Goal: Task Accomplishment & Management: Use online tool/utility

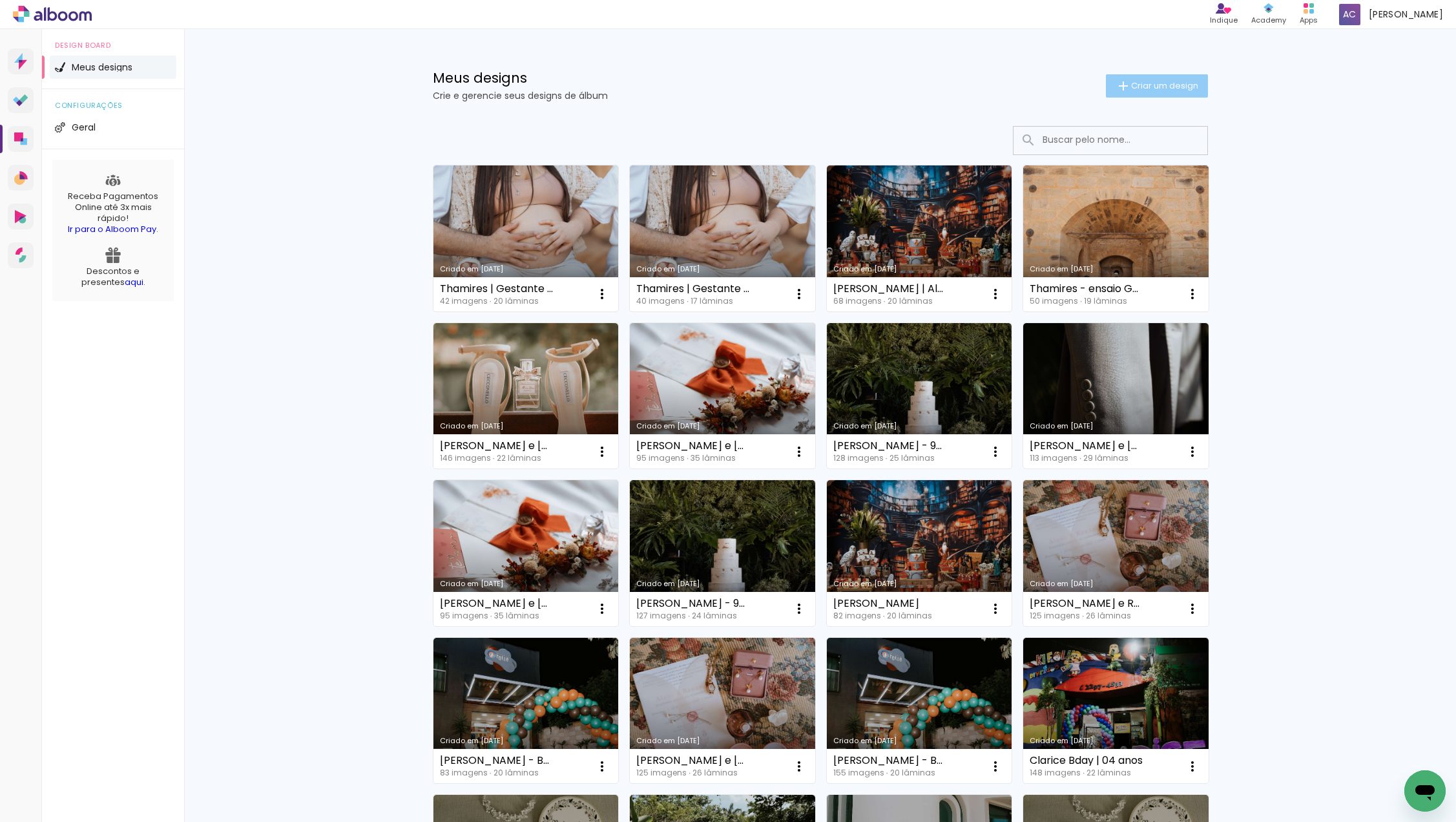
click at [1158, 90] on span "Criar um design" at bounding box center [1164, 85] width 67 height 8
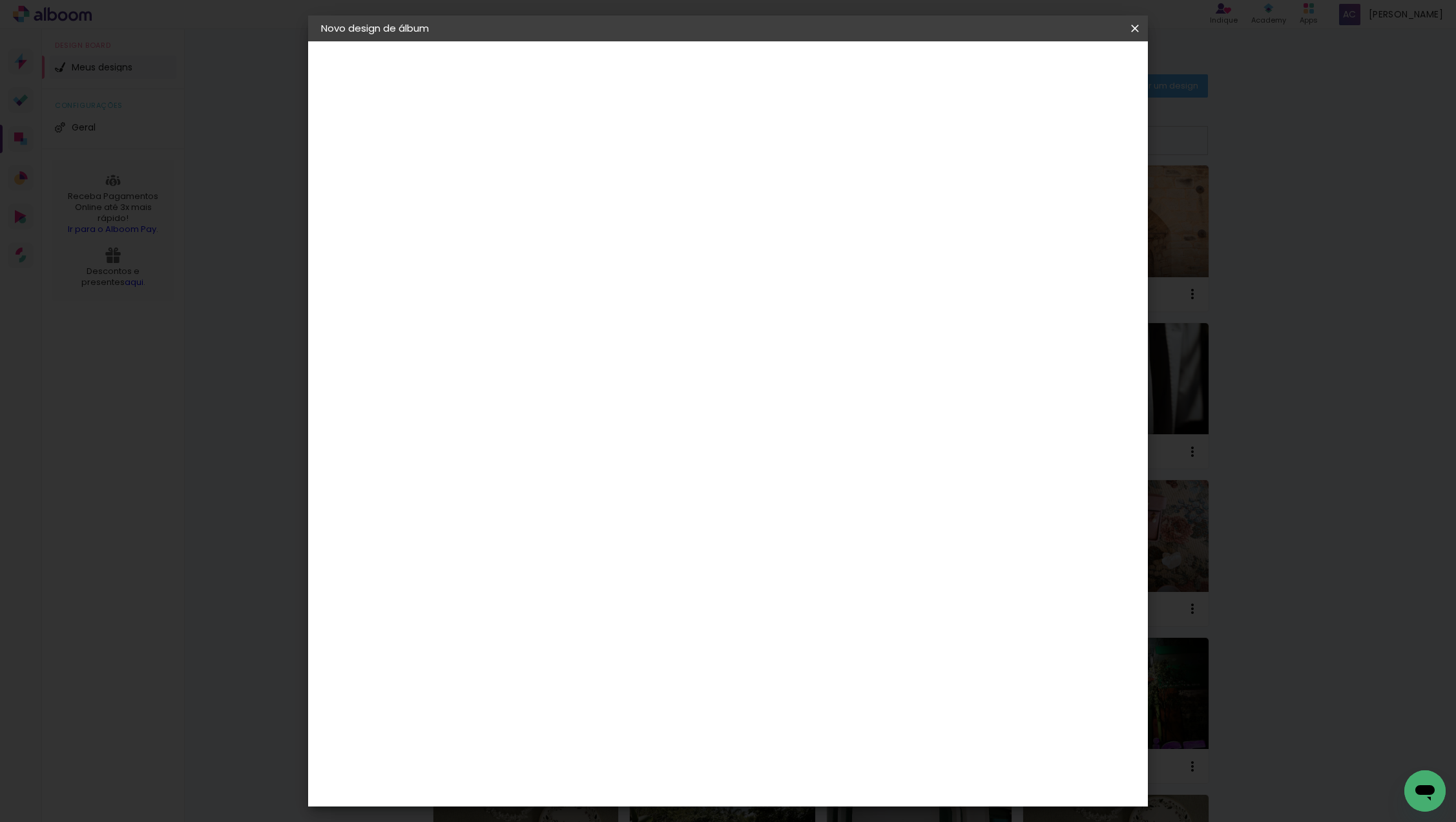
click at [532, 174] on input at bounding box center [532, 174] width 0 height 20
type input "[PERSON_NAME] | Batizado"
click at [0, 0] on slot "Avançar" at bounding box center [0, 0] width 0 height 0
click at [631, 238] on input at bounding box center [566, 246] width 130 height 17
type input "ev"
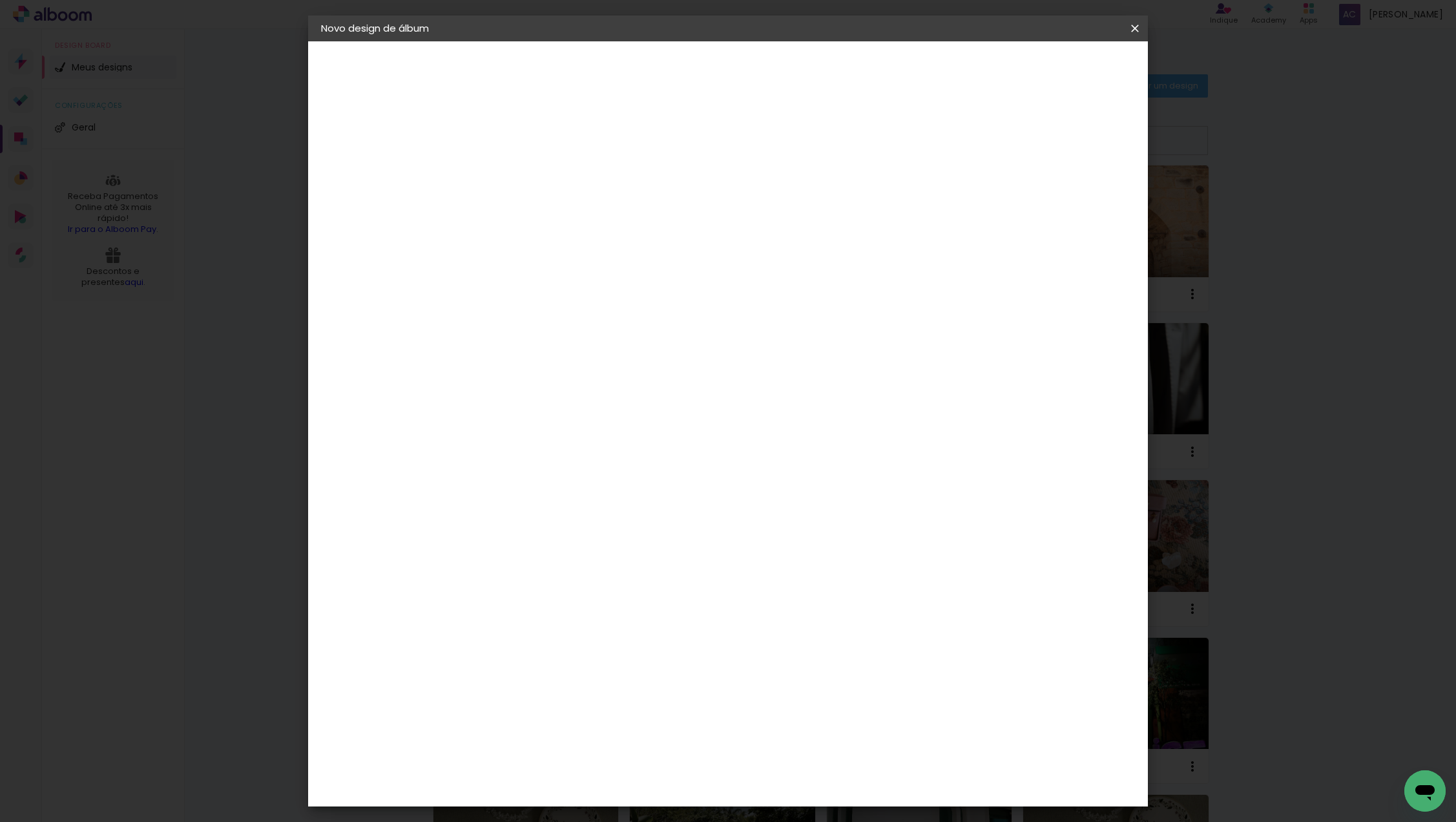
type paper-input "ev"
click at [570, 291] on div "Evidence" at bounding box center [547, 291] width 46 height 10
click at [0, 0] on slot "Avançar" at bounding box center [0, 0] width 0 height 0
click at [583, 216] on input "text" at bounding box center [557, 225] width 50 height 20
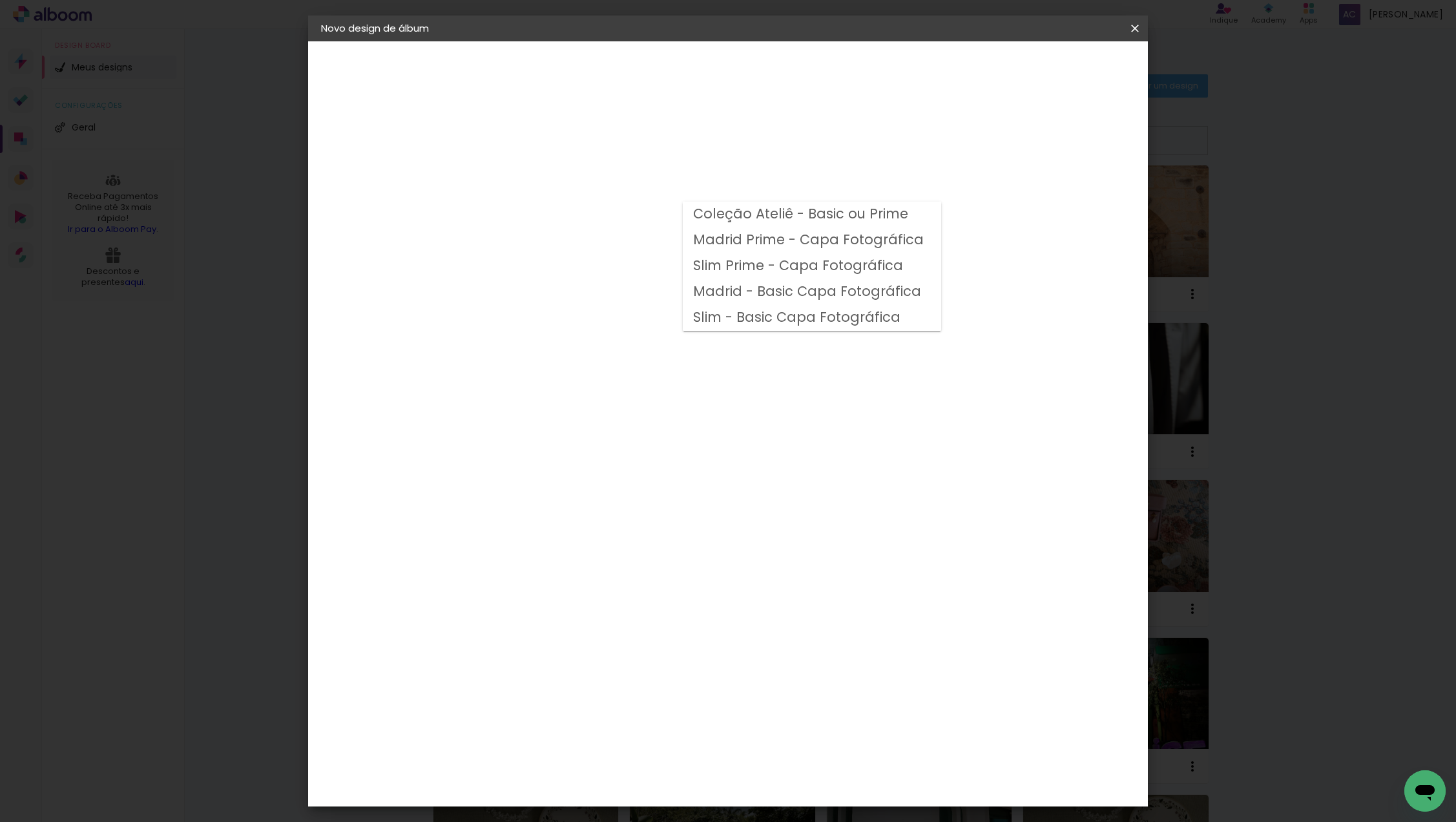
click at [0, 0] on slot "Coleção Ateliê - Basic ou Prime" at bounding box center [0, 0] width 0 height 0
type input "Coleção Ateliê - Basic ou Prime"
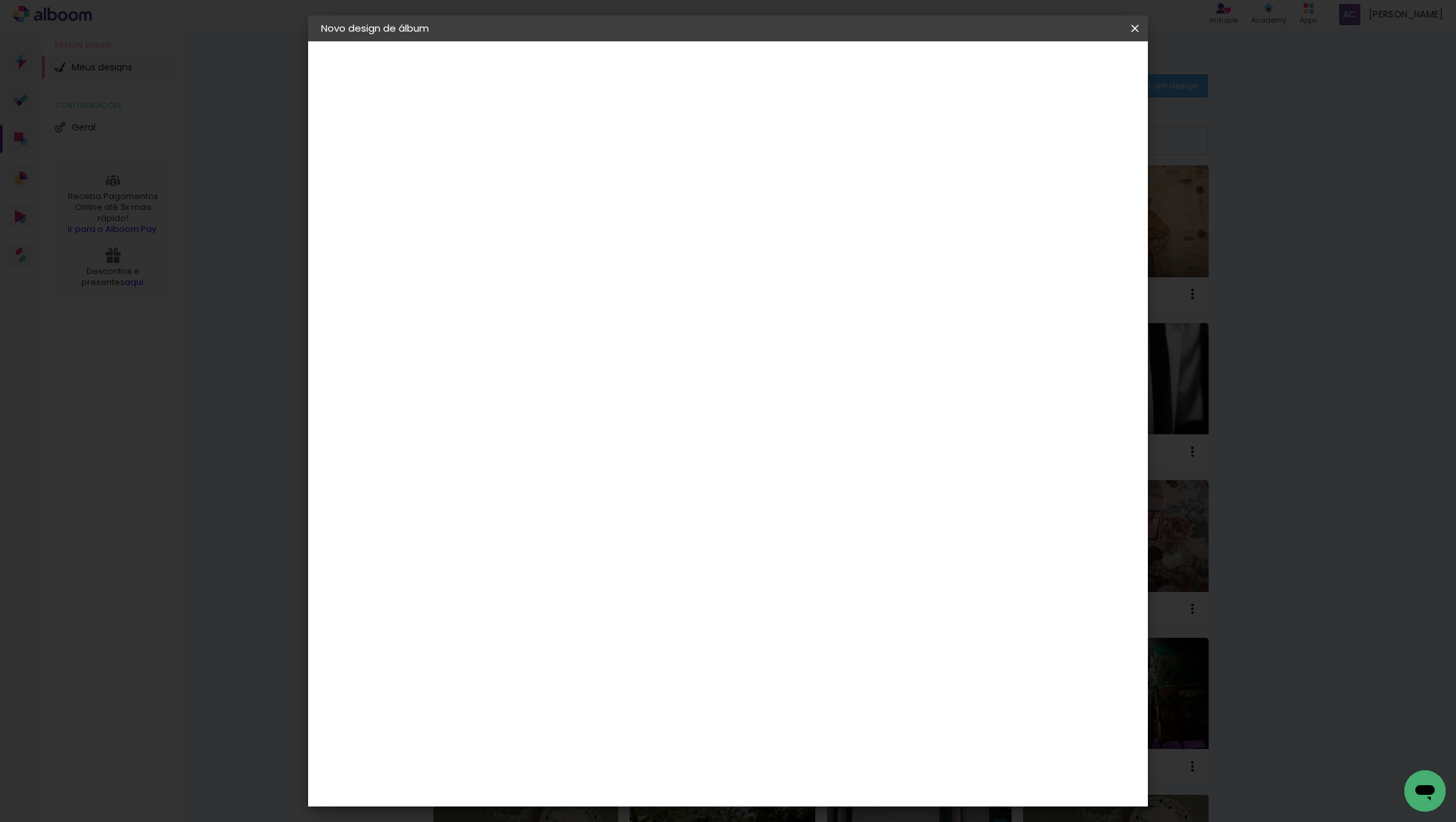
click at [620, 367] on span "20 × 25" at bounding box center [589, 384] width 60 height 34
click at [0, 0] on slot "Avançar" at bounding box center [0, 0] width 0 height 0
click at [1031, 147] on paper-checkbox "Mostrar sangria" at bounding box center [1028, 141] width 97 height 17
type paper-checkbox "on"
click at [1064, 73] on span "Iniciar design" at bounding box center [1035, 69] width 59 height 9
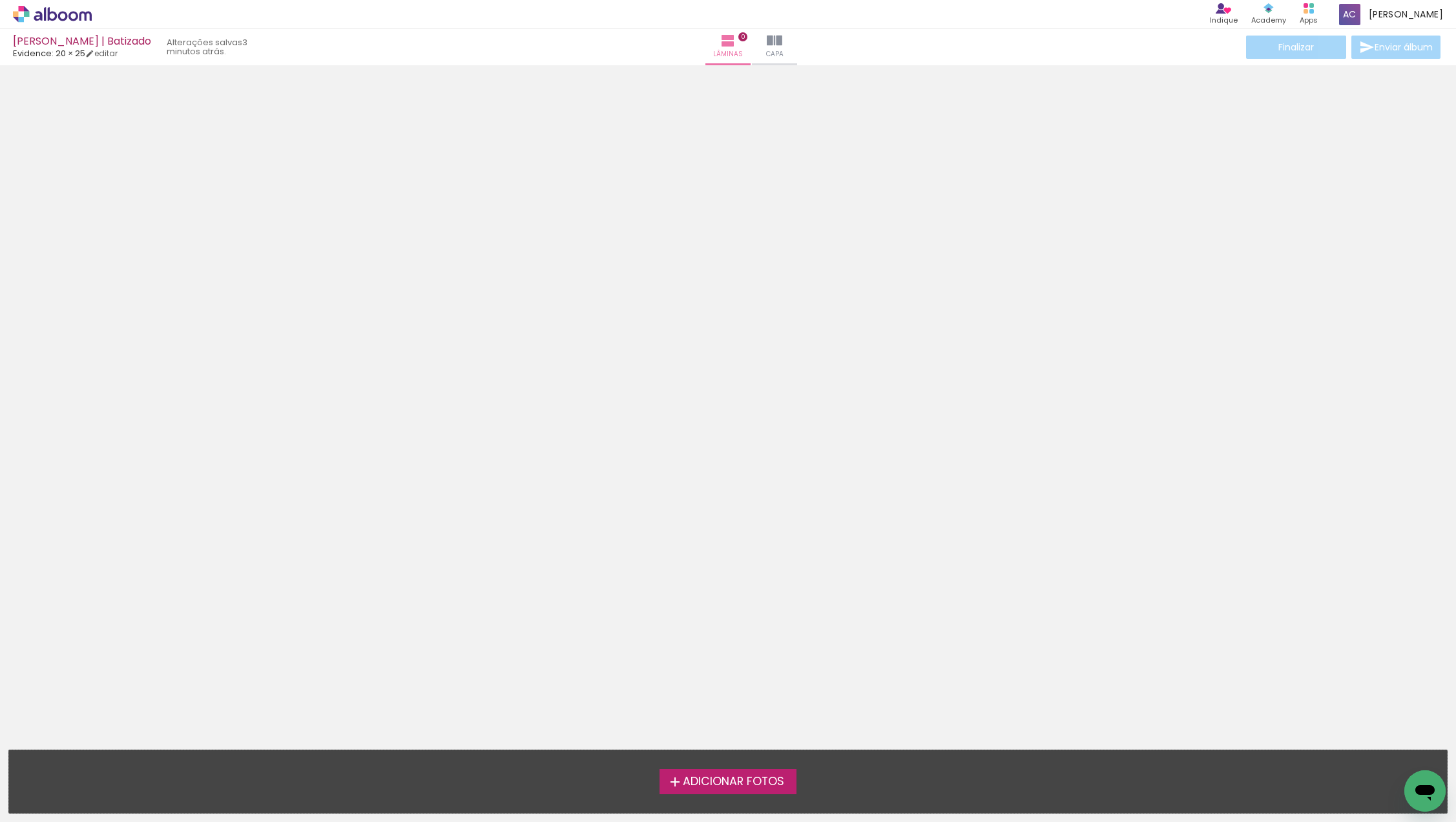
click at [771, 781] on span "Adicionar Fotos" at bounding box center [734, 782] width 101 height 12
click at [0, 0] on input "file" at bounding box center [0, 0] width 0 height 0
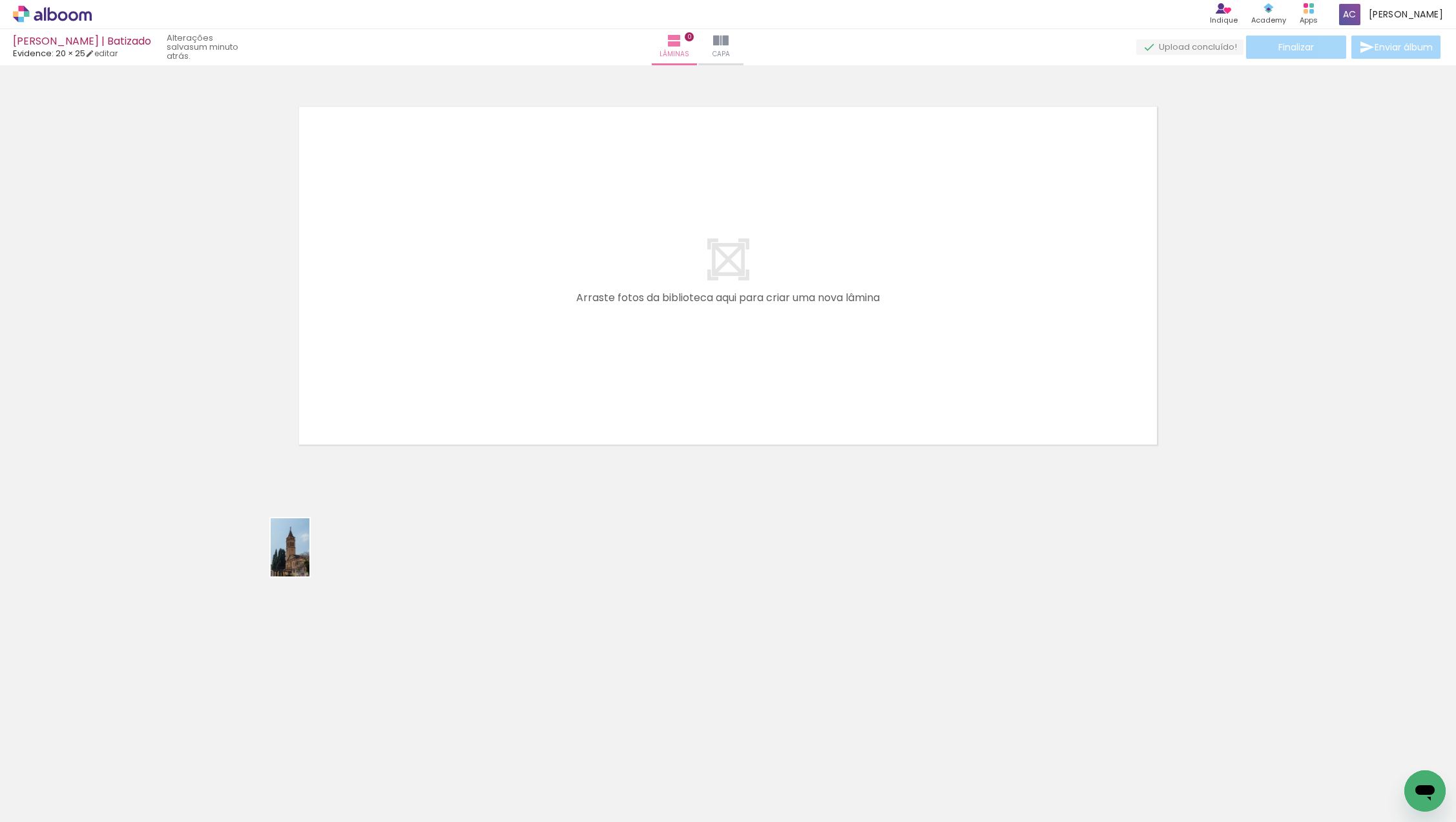
drag, startPoint x: 143, startPoint y: 769, endPoint x: 413, endPoint y: 375, distance: 477.6
click at [405, 399] on quentale-workspace at bounding box center [728, 411] width 1456 height 822
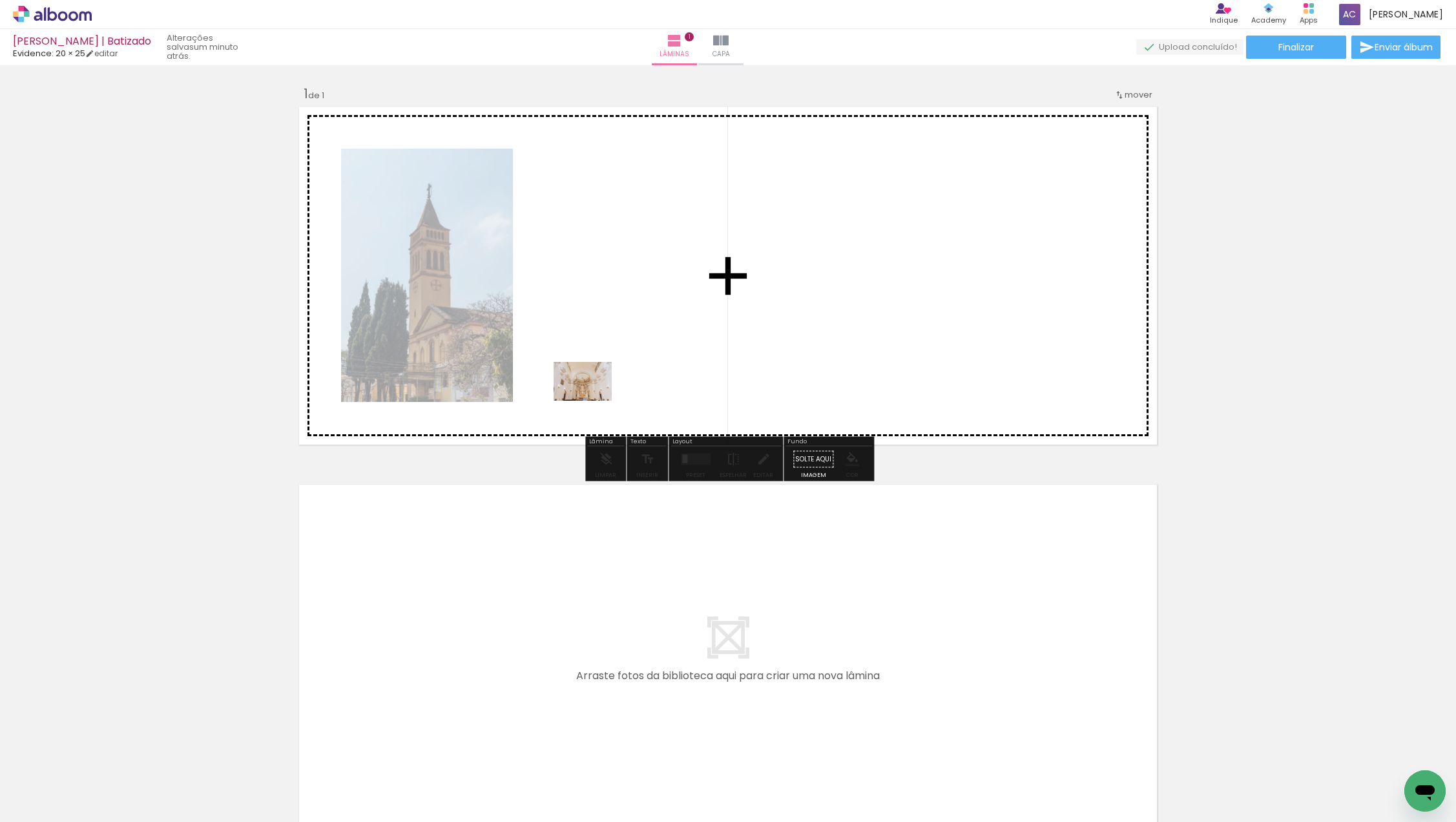
drag, startPoint x: 229, startPoint y: 771, endPoint x: 592, endPoint y: 400, distance: 519.0
click at [592, 400] on quentale-workspace at bounding box center [728, 411] width 1456 height 822
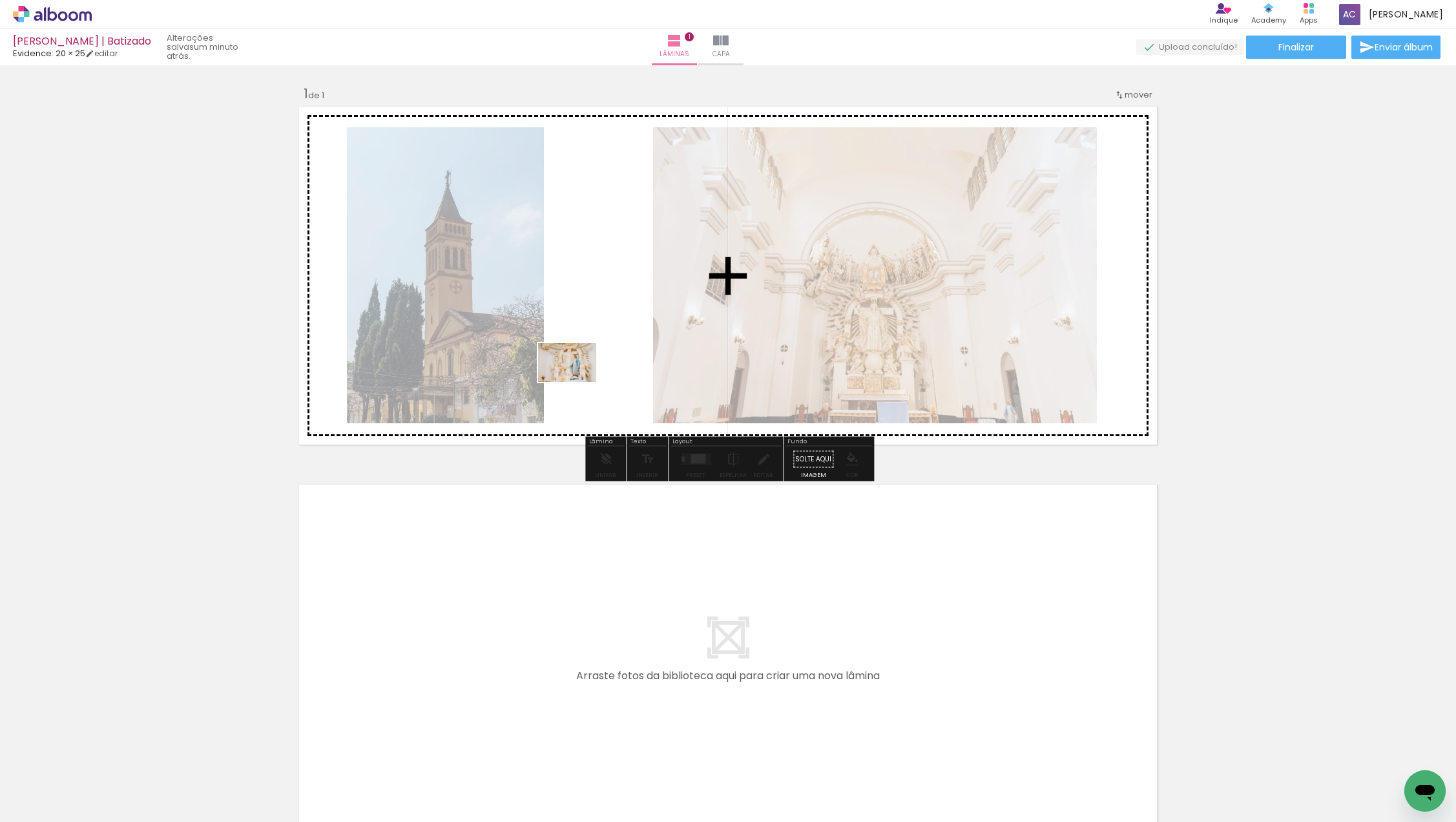
click at [577, 382] on quentale-workspace at bounding box center [728, 411] width 1456 height 822
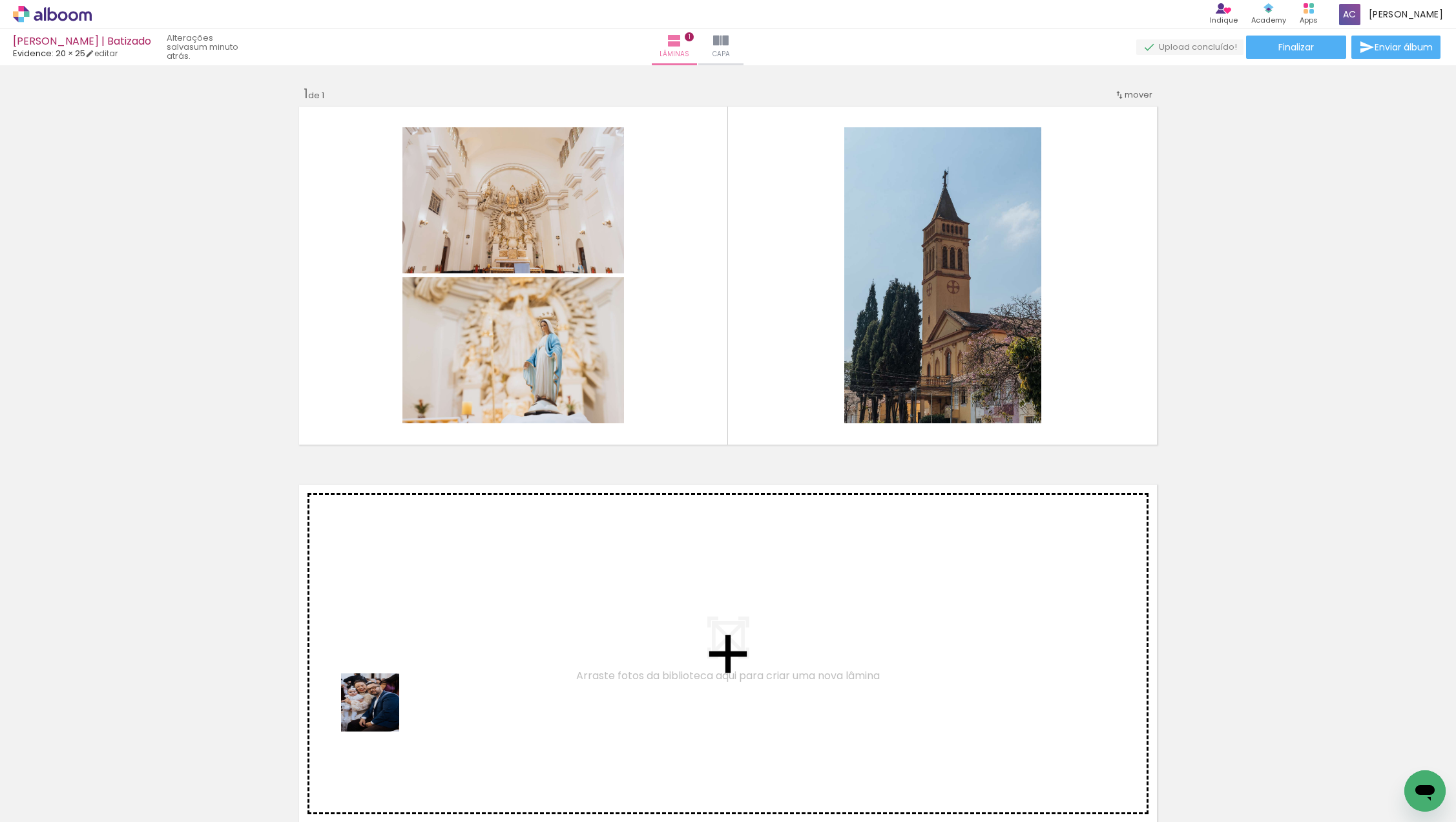
click at [431, 614] on quentale-workspace at bounding box center [728, 411] width 1456 height 822
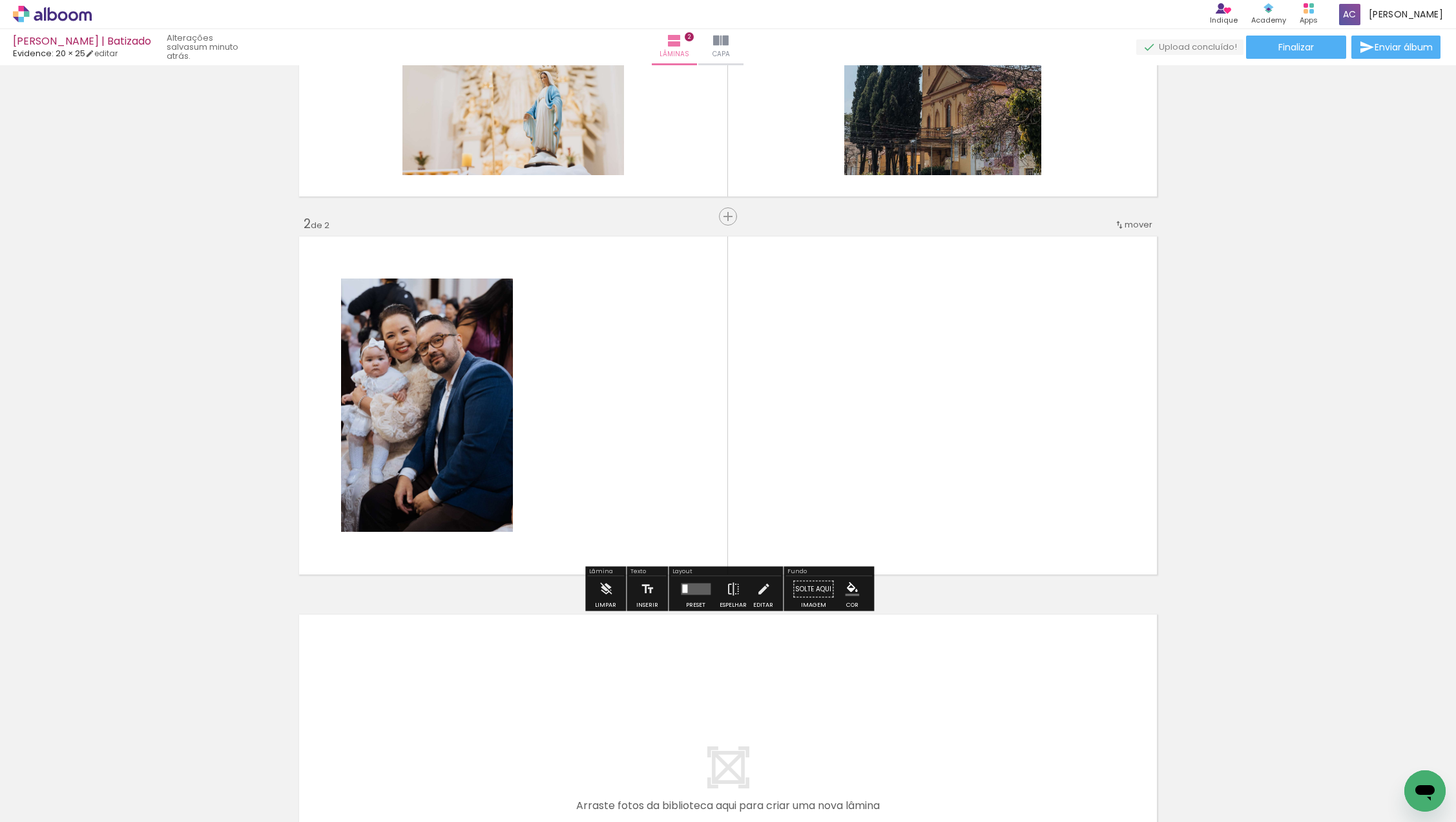
scroll to position [251, 0]
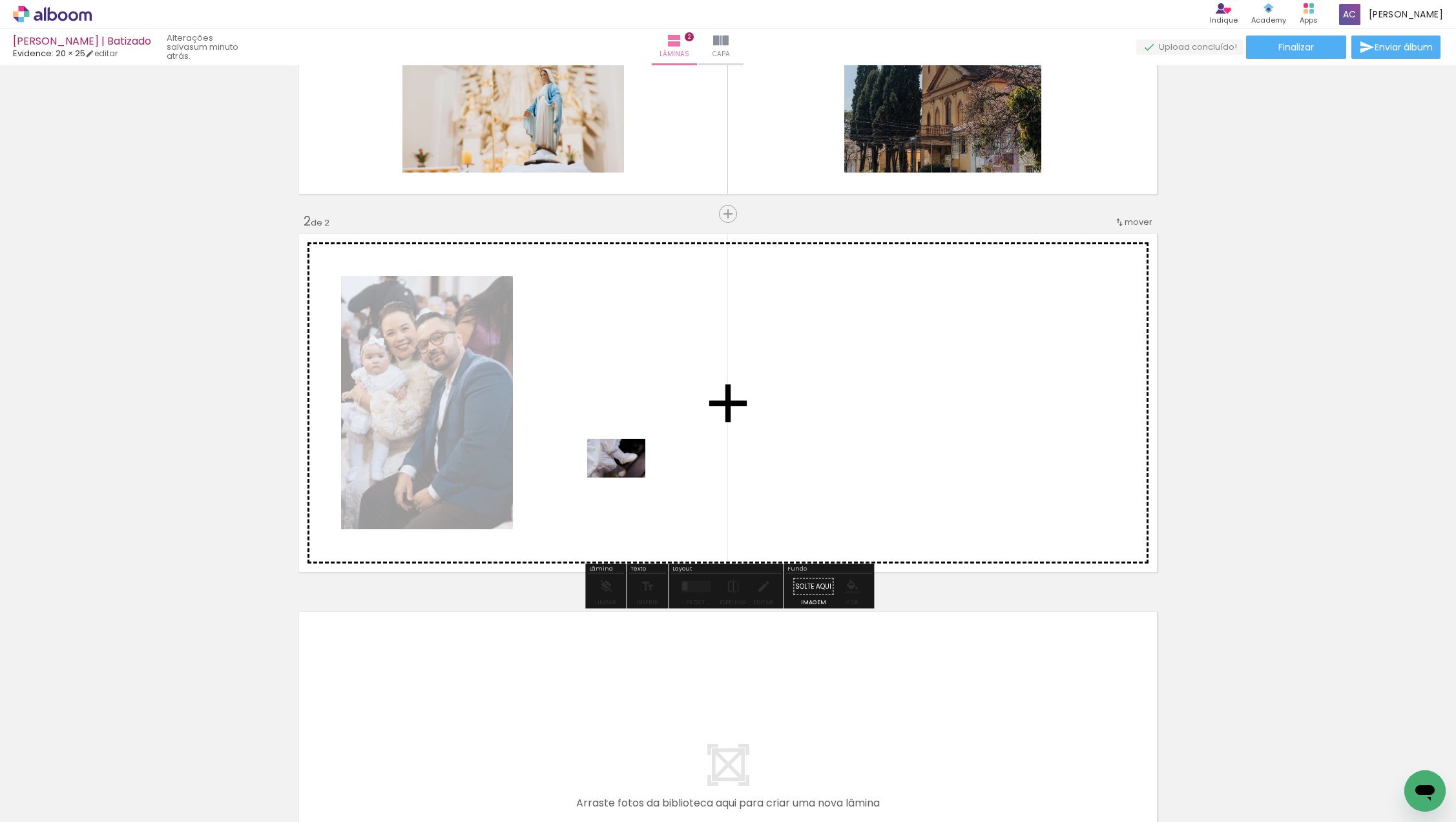
drag, startPoint x: 427, startPoint y: 767, endPoint x: 626, endPoint y: 478, distance: 350.9
click at [626, 478] on quentale-workspace at bounding box center [728, 411] width 1456 height 822
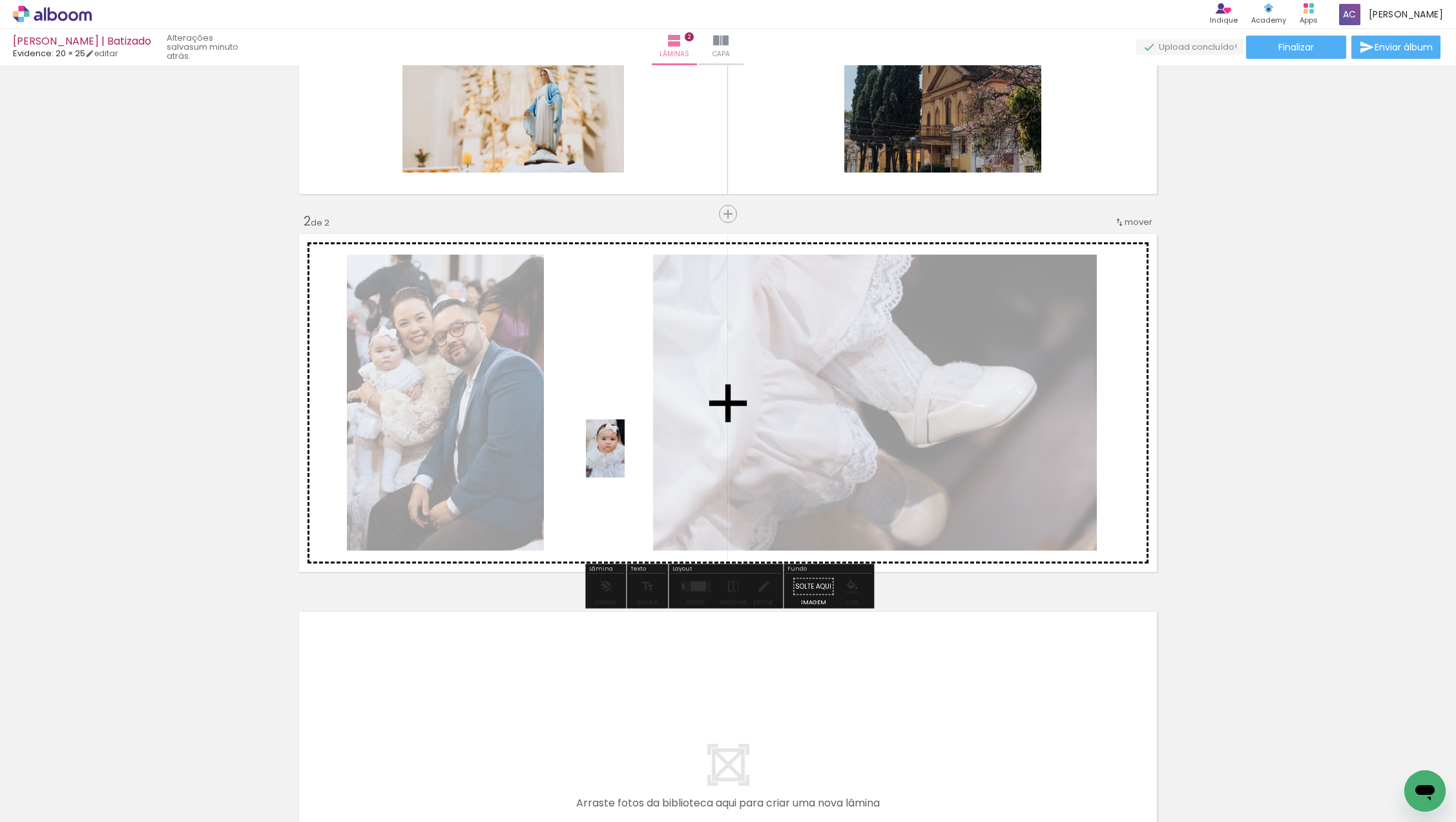
click at [625, 457] on quentale-workspace at bounding box center [728, 411] width 1456 height 822
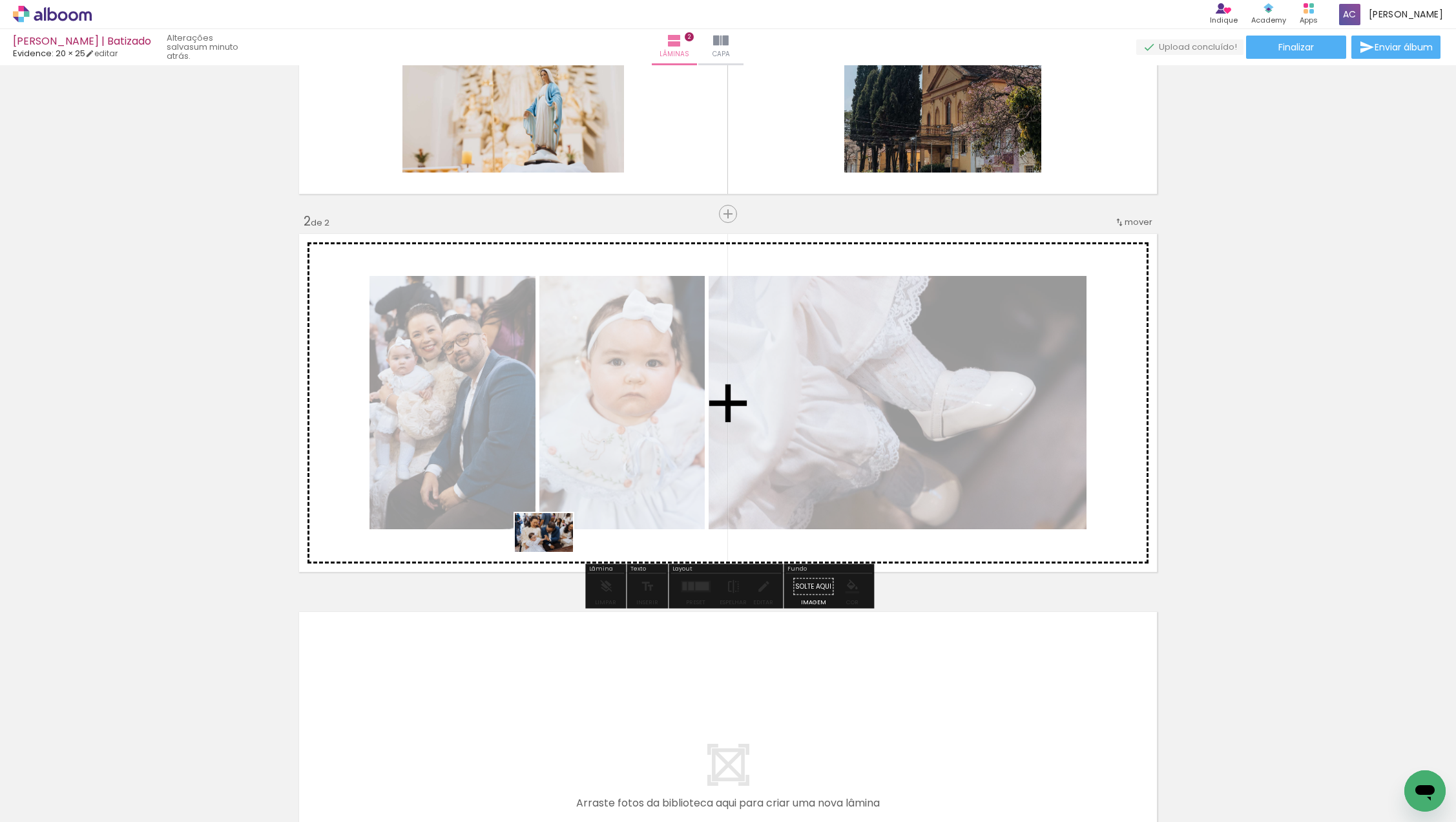
drag, startPoint x: 583, startPoint y: 771, endPoint x: 552, endPoint y: 534, distance: 239.0
click at [552, 534] on quentale-workspace at bounding box center [728, 411] width 1456 height 822
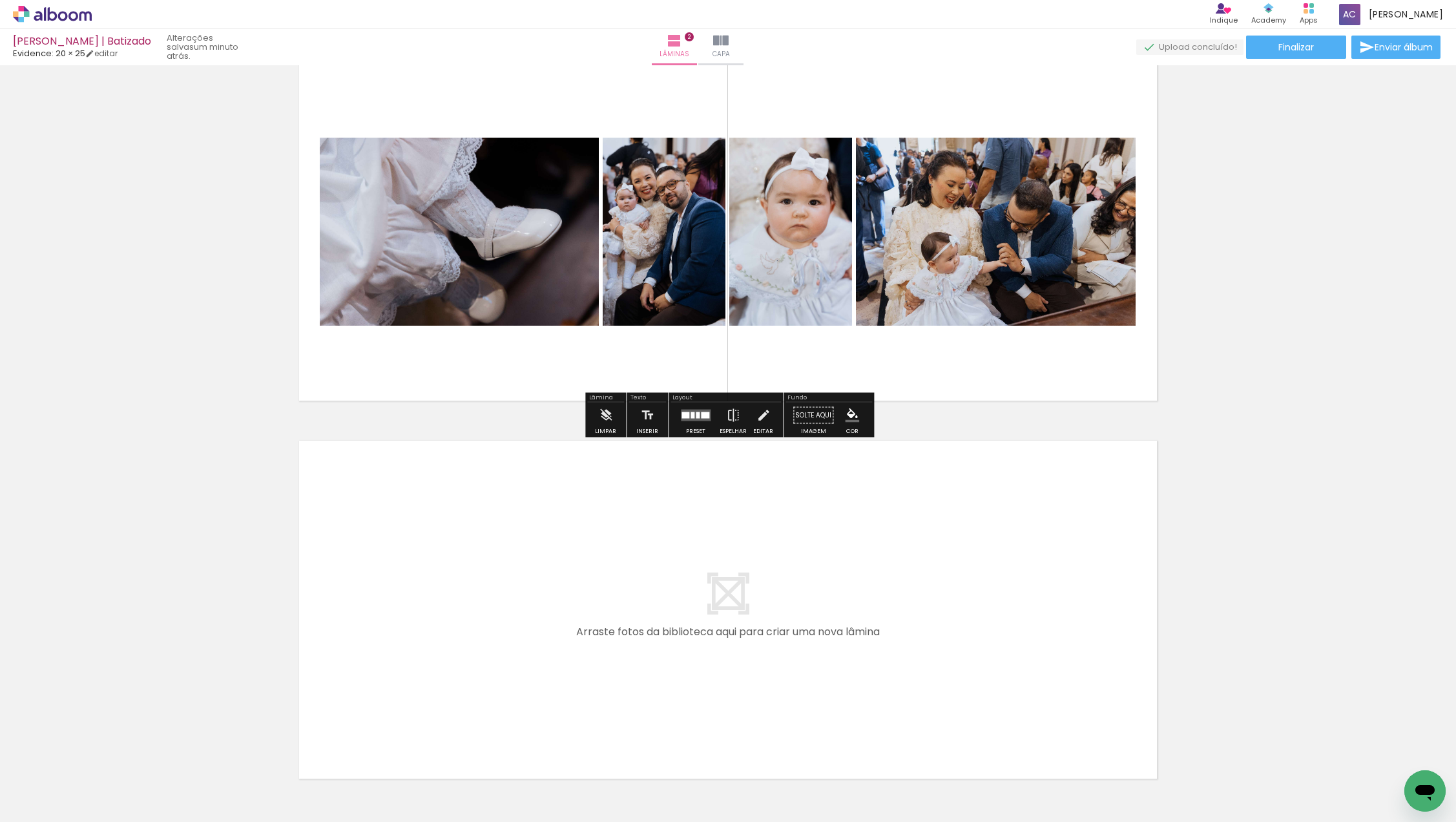
scroll to position [422, 0]
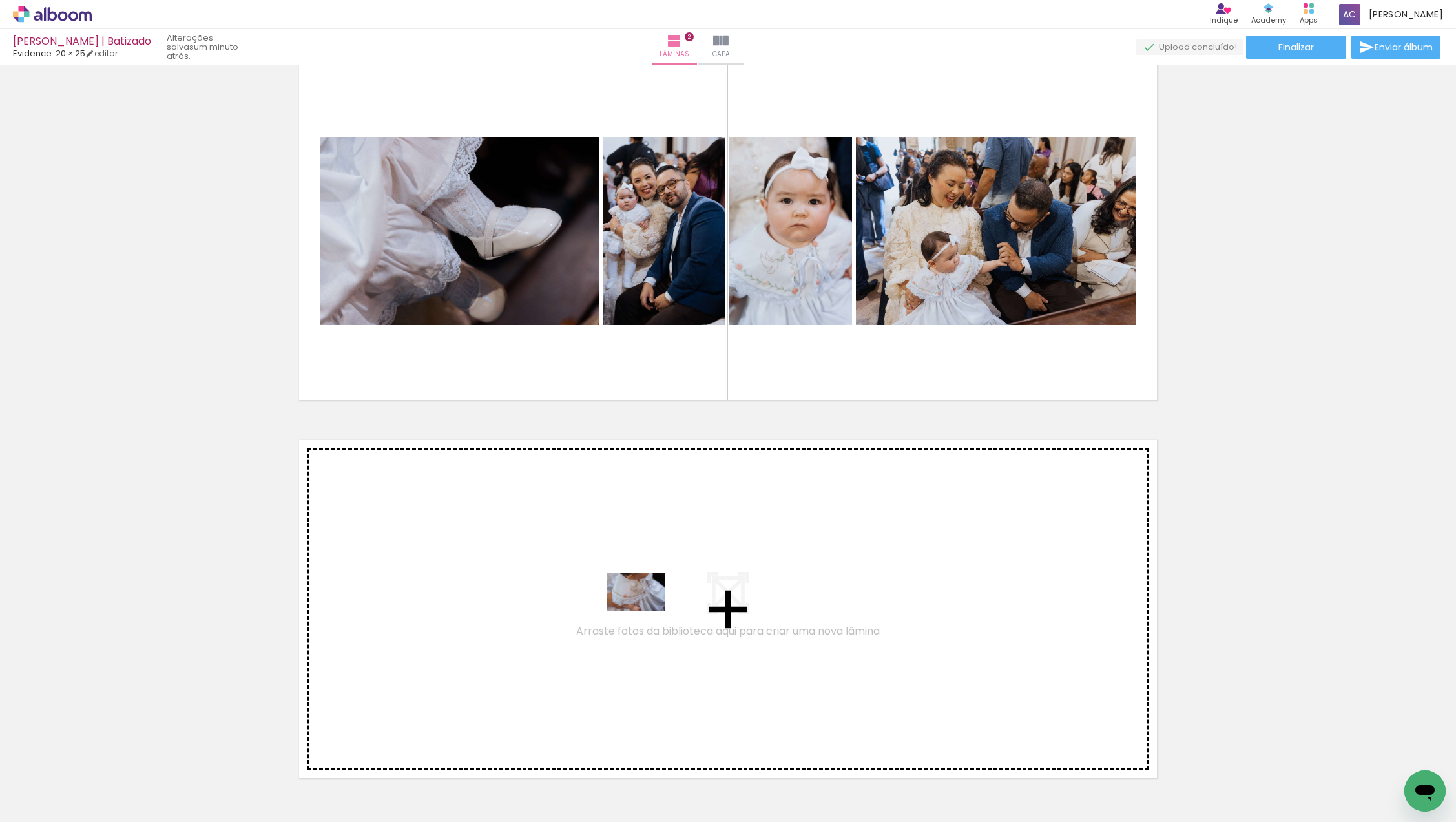
click at [646, 605] on quentale-workspace at bounding box center [728, 411] width 1456 height 822
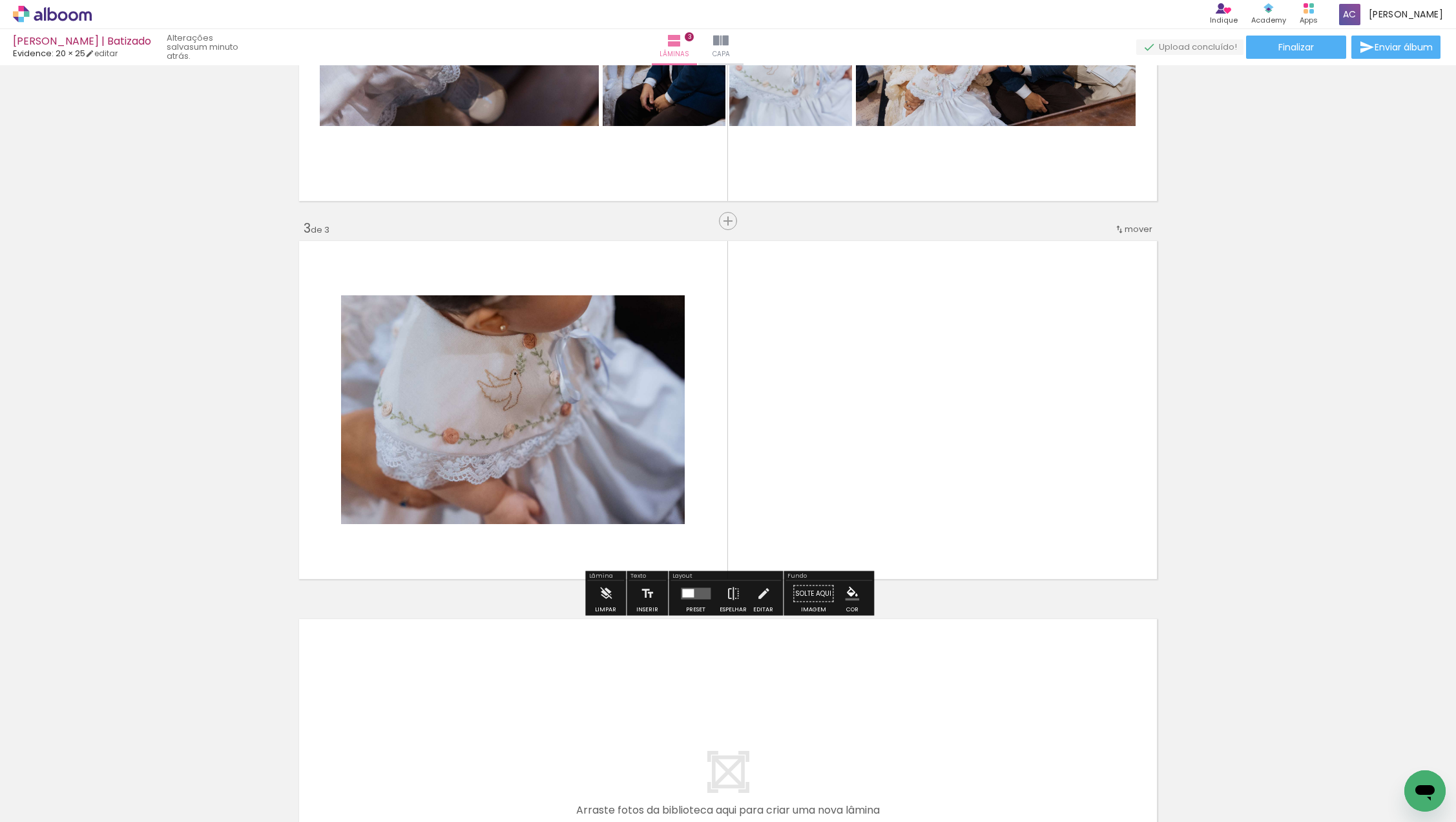
scroll to position [629, 0]
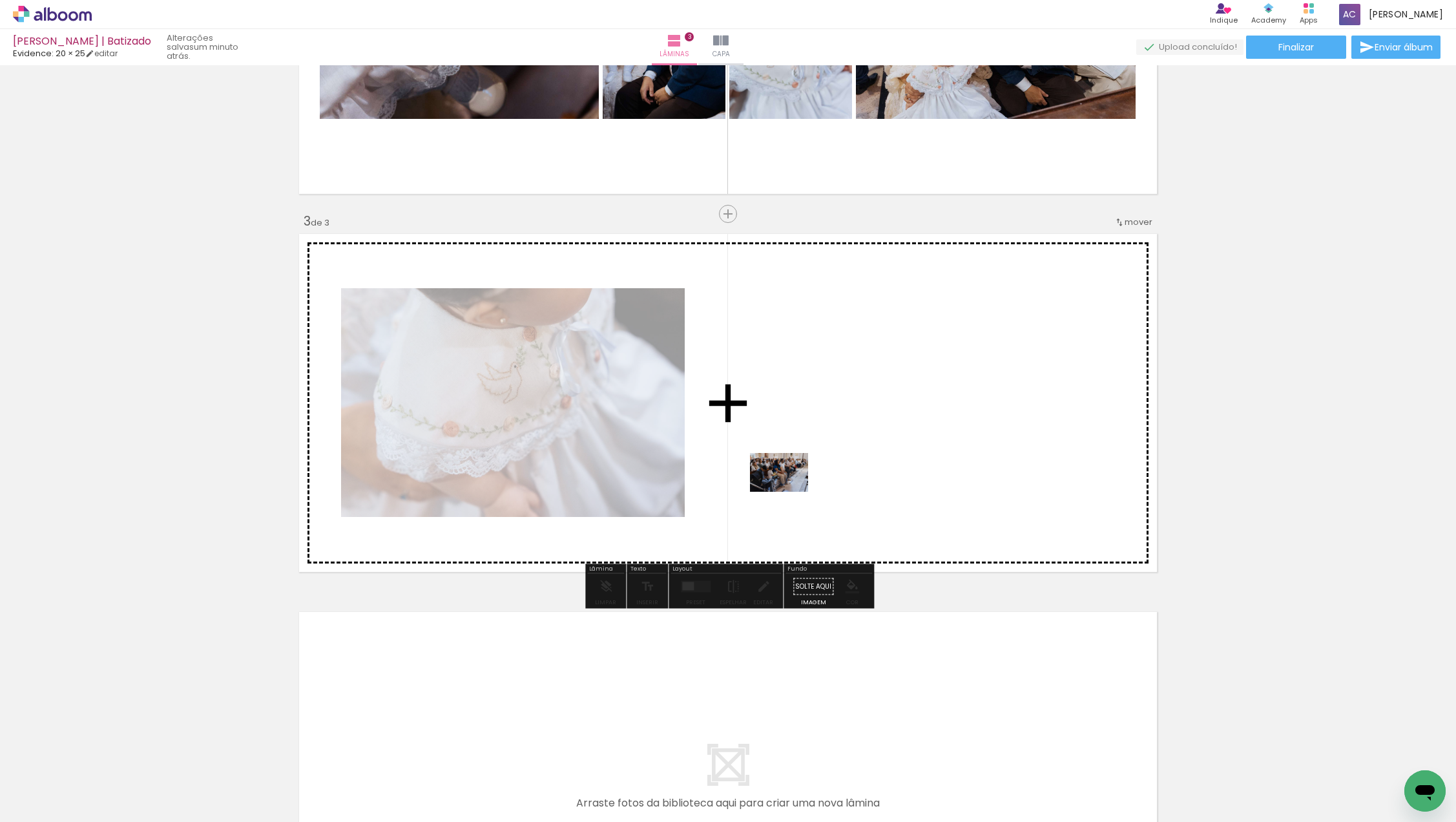
drag, startPoint x: 730, startPoint y: 774, endPoint x: 790, endPoint y: 490, distance: 290.3
click at [790, 490] on quentale-workspace at bounding box center [728, 411] width 1456 height 822
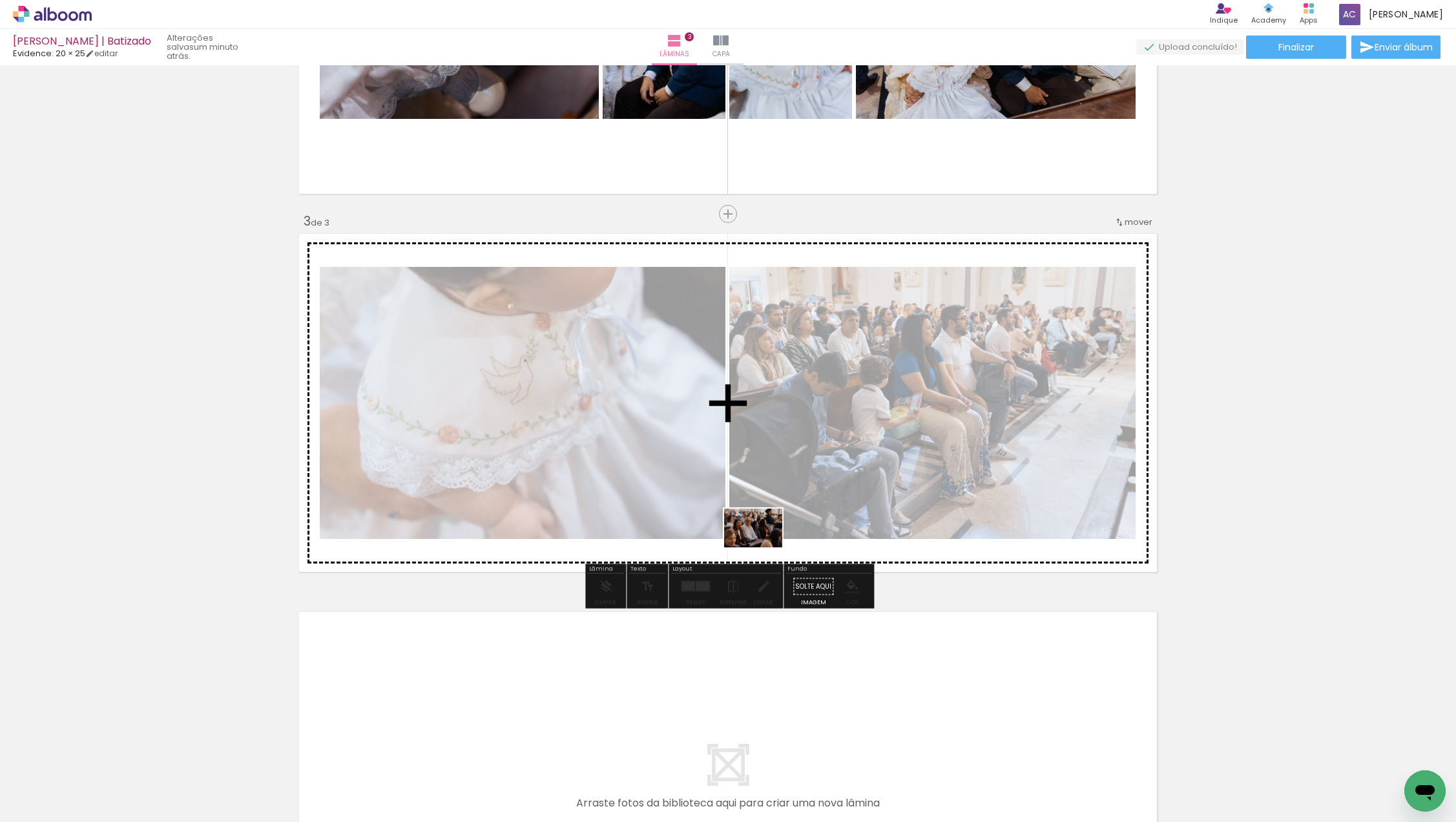
drag, startPoint x: 795, startPoint y: 776, endPoint x: 790, endPoint y: 606, distance: 170.1
click at [762, 545] on quentale-workspace at bounding box center [728, 411] width 1456 height 822
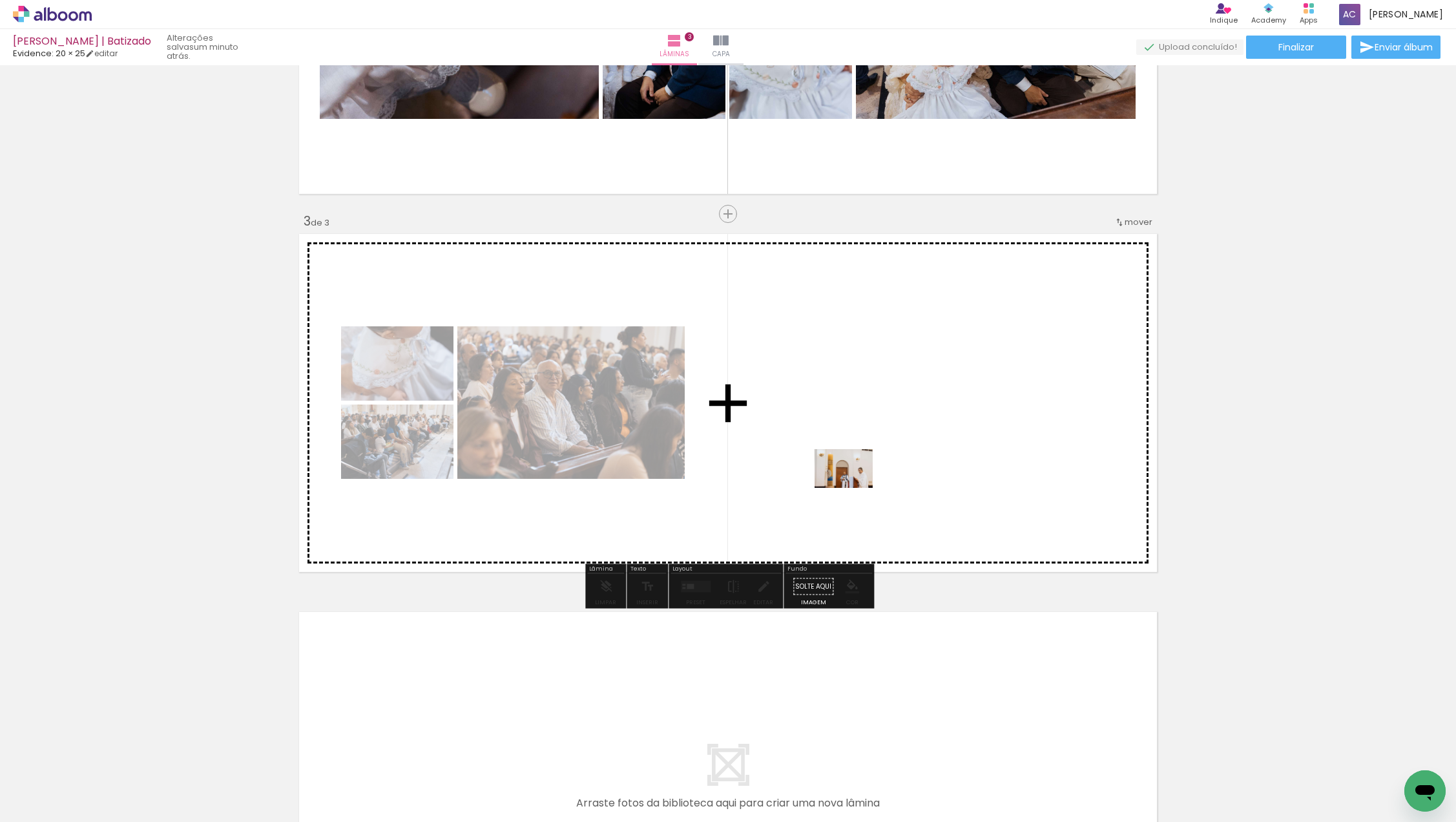
drag, startPoint x: 863, startPoint y: 774, endPoint x: 854, endPoint y: 483, distance: 291.1
click at [854, 483] on quentale-workspace at bounding box center [728, 411] width 1456 height 822
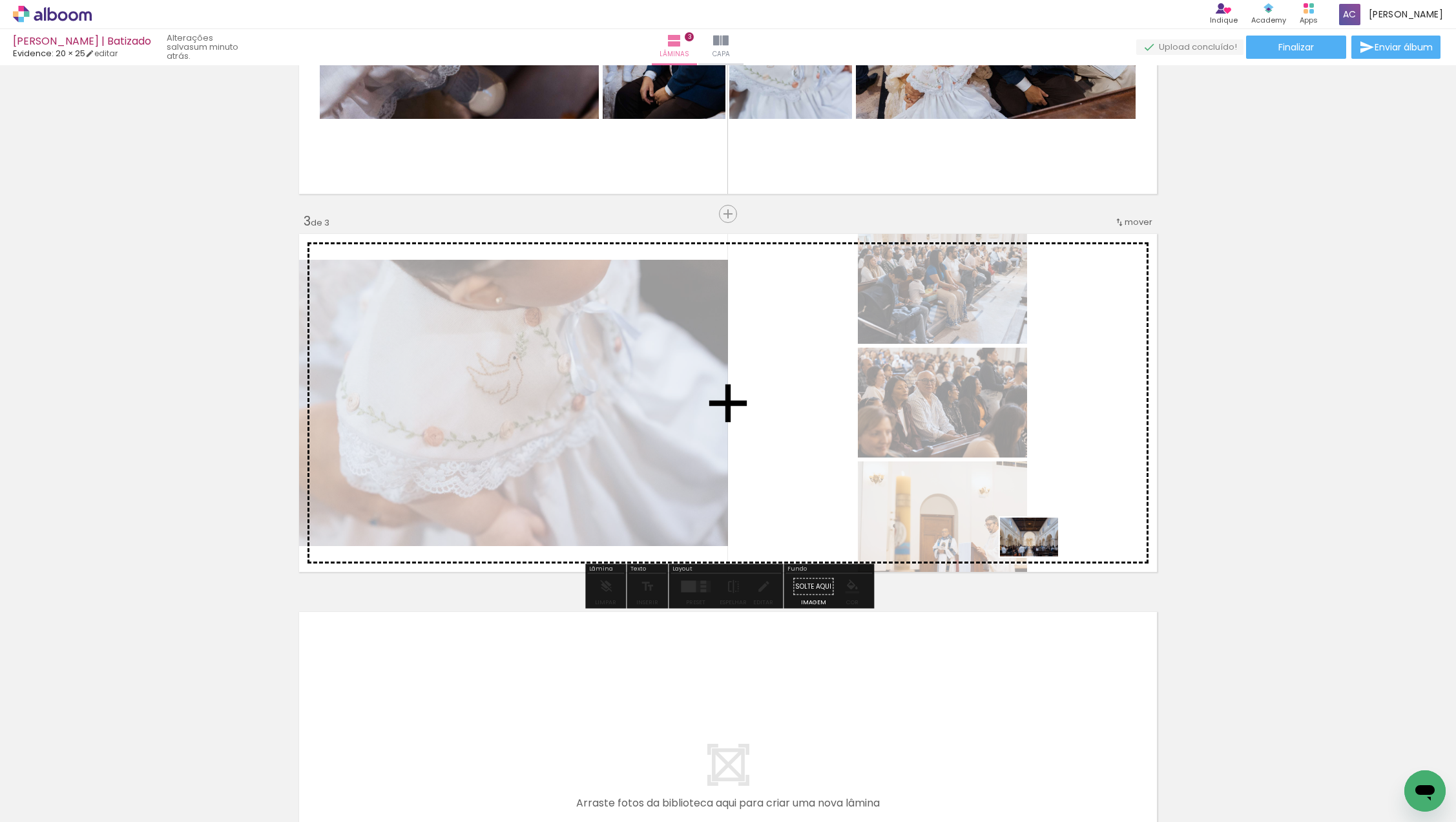
drag, startPoint x: 946, startPoint y: 776, endPoint x: 1039, endPoint y: 557, distance: 237.9
click at [1039, 557] on quentale-workspace at bounding box center [728, 411] width 1456 height 822
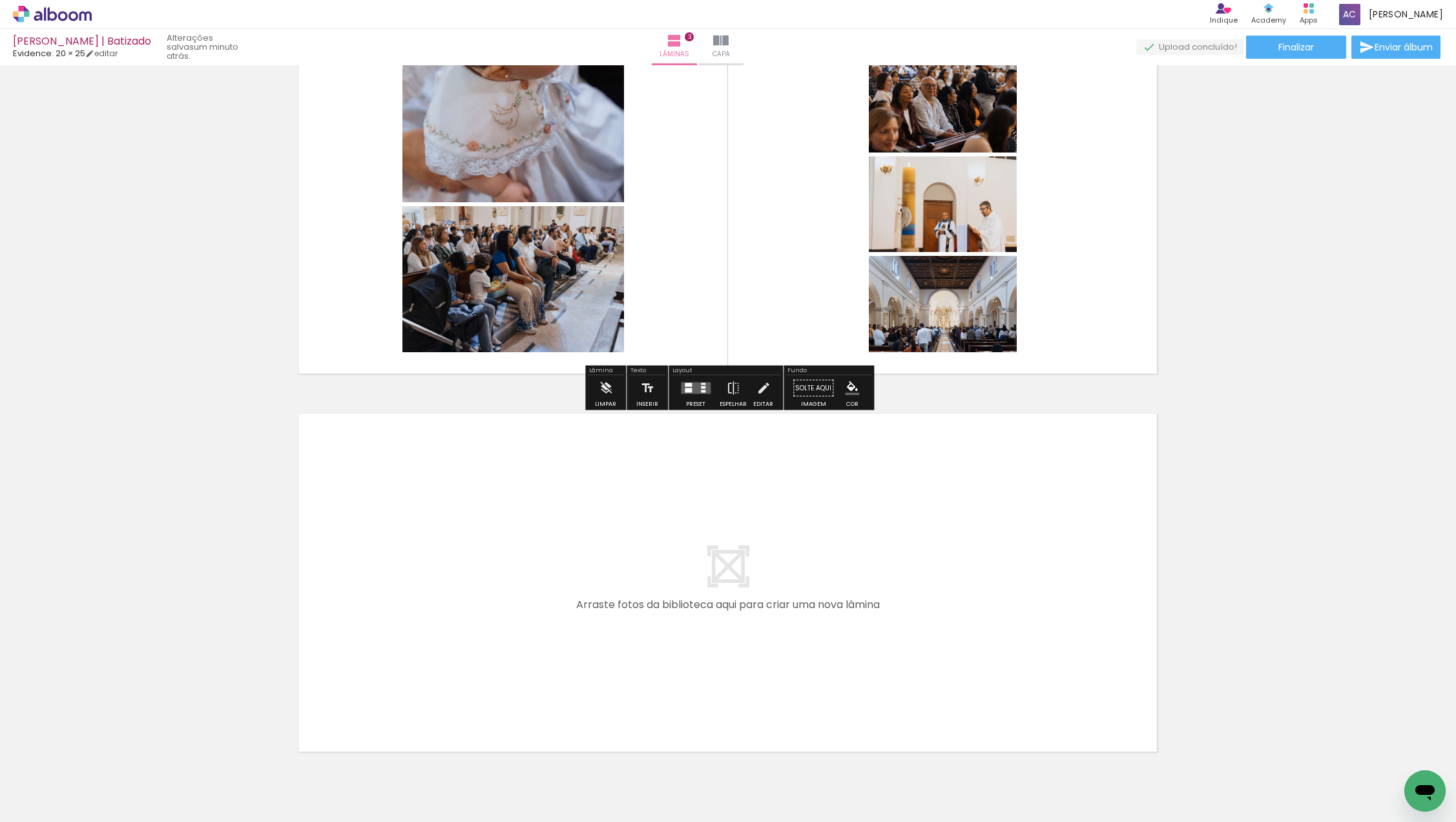
scroll to position [887, 0]
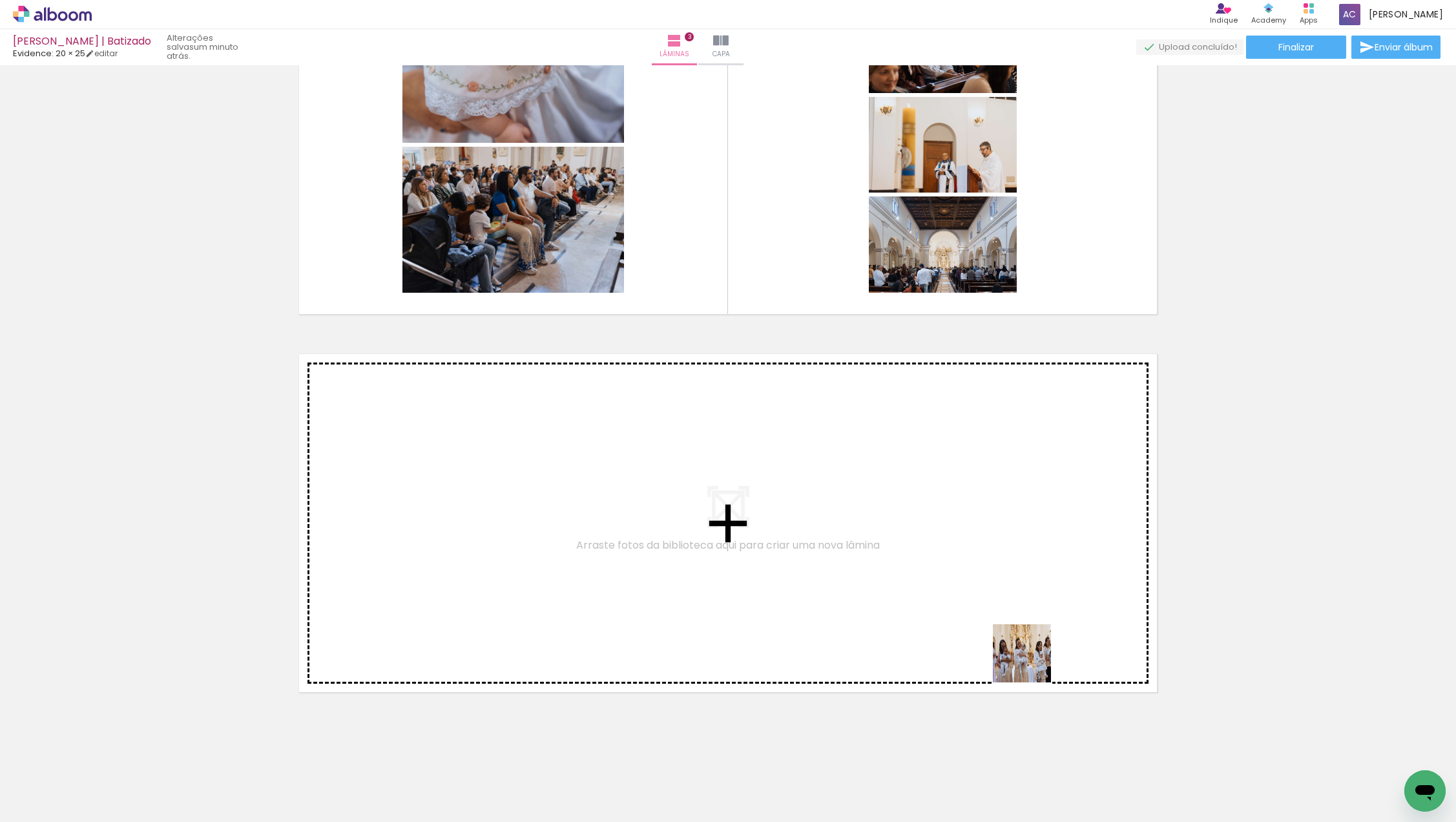
click at [1012, 602] on quentale-workspace at bounding box center [728, 411] width 1456 height 822
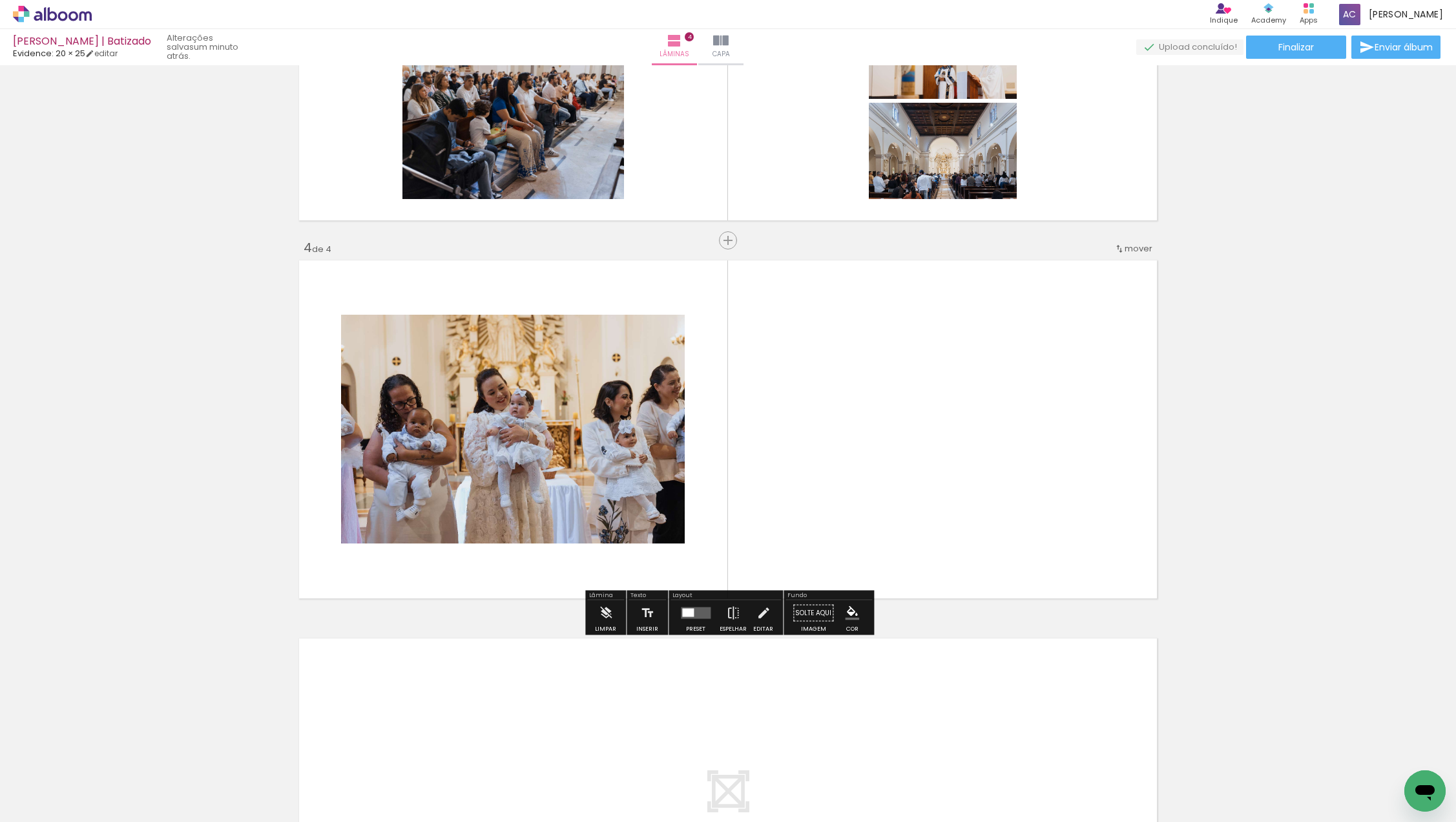
scroll to position [1008, 0]
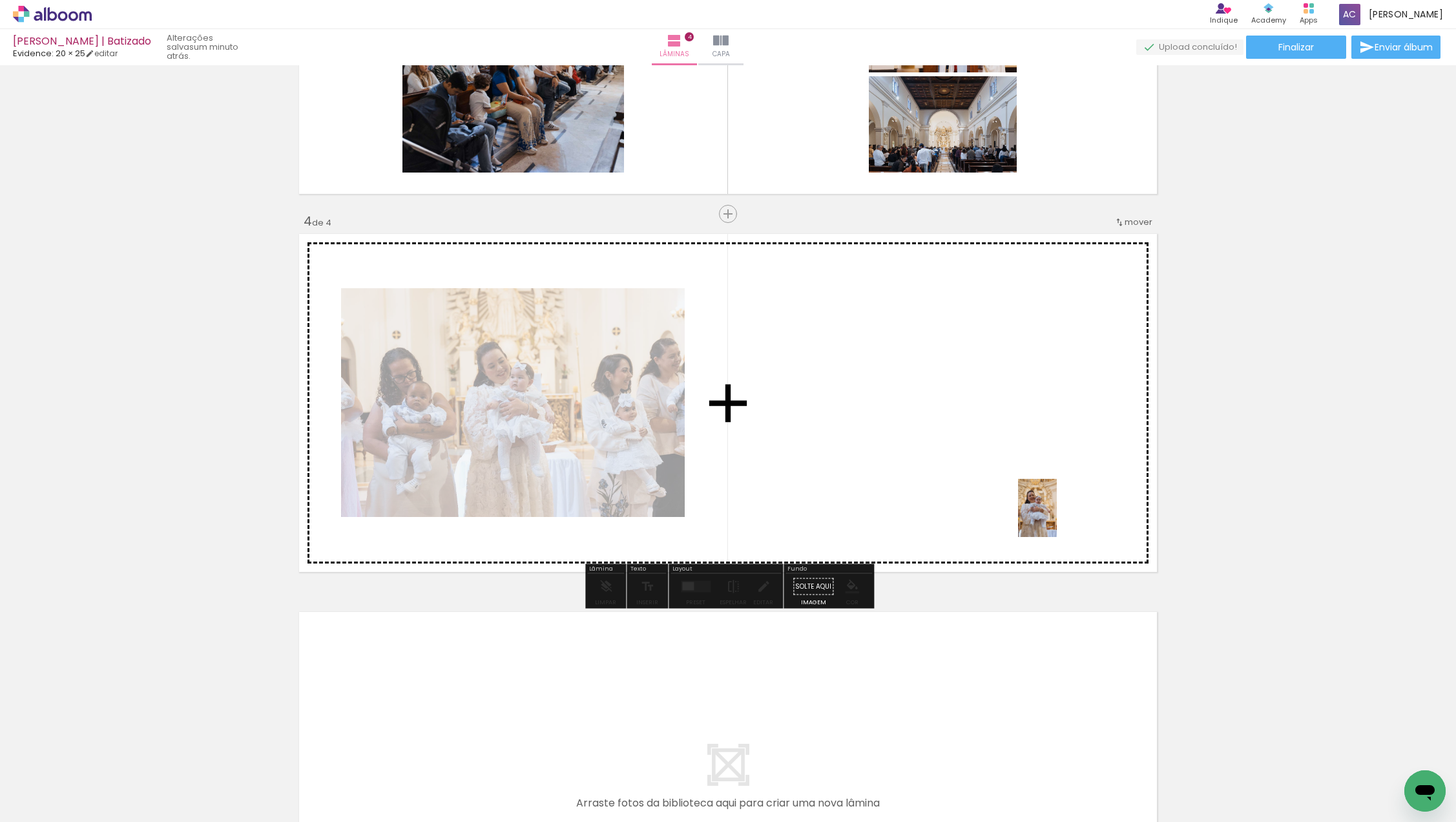
drag, startPoint x: 1148, startPoint y: 768, endPoint x: 1055, endPoint y: 512, distance: 272.4
click at [1055, 512] on quentale-workspace at bounding box center [728, 411] width 1456 height 822
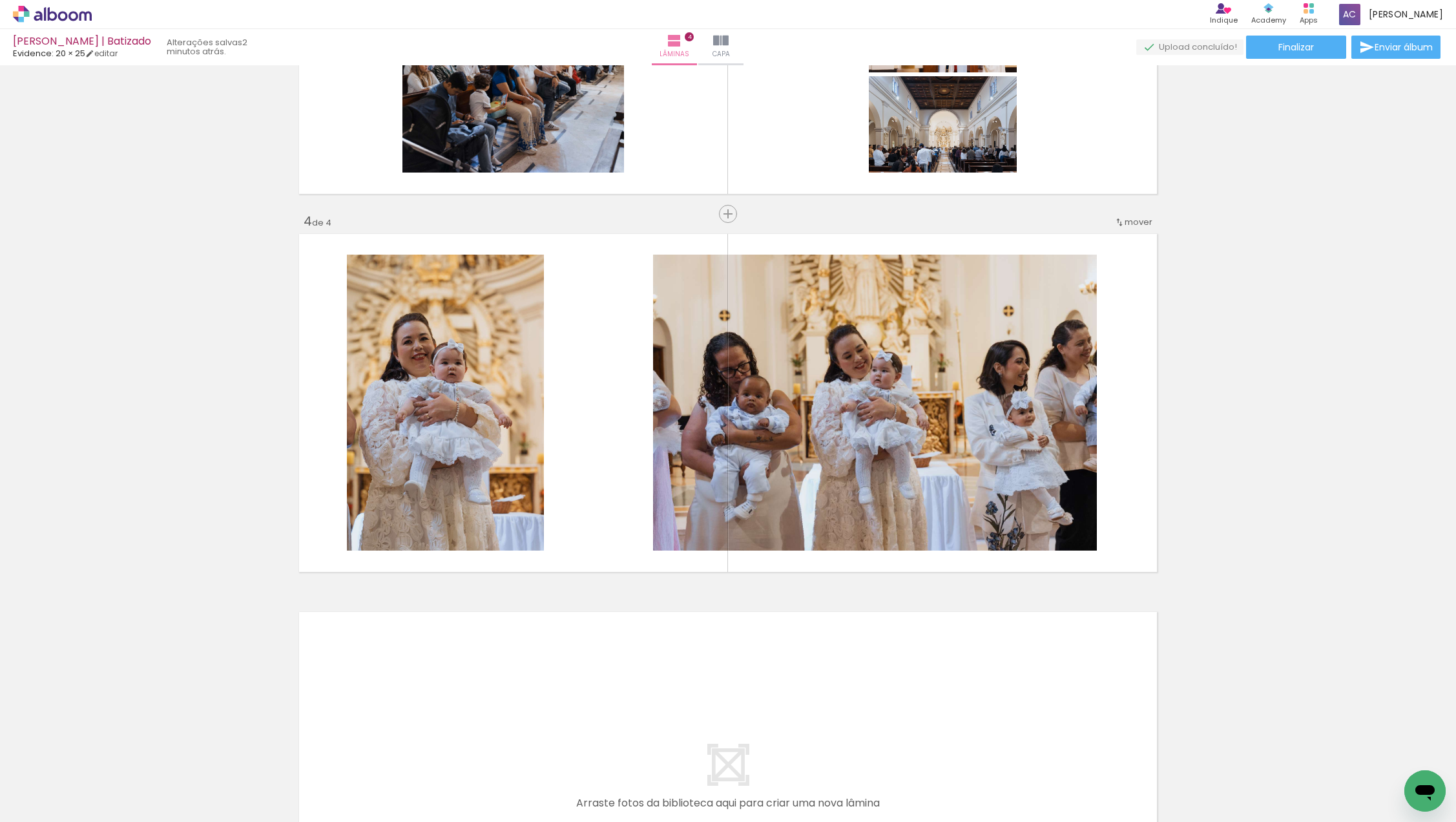
scroll to position [0, 277]
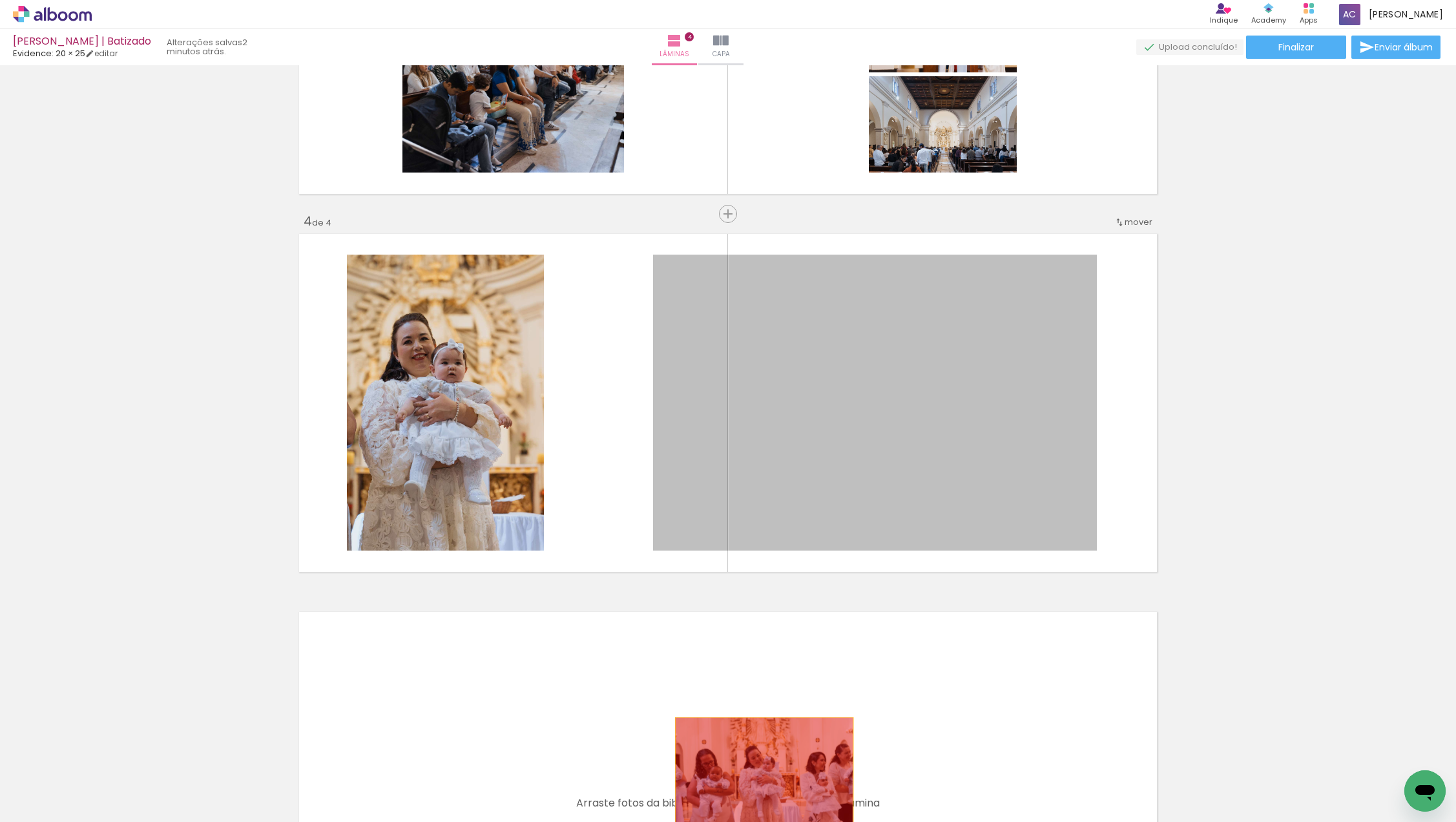
drag, startPoint x: 854, startPoint y: 392, endPoint x: 765, endPoint y: 773, distance: 391.3
click at [765, 773] on quentale-workspace at bounding box center [728, 411] width 1456 height 822
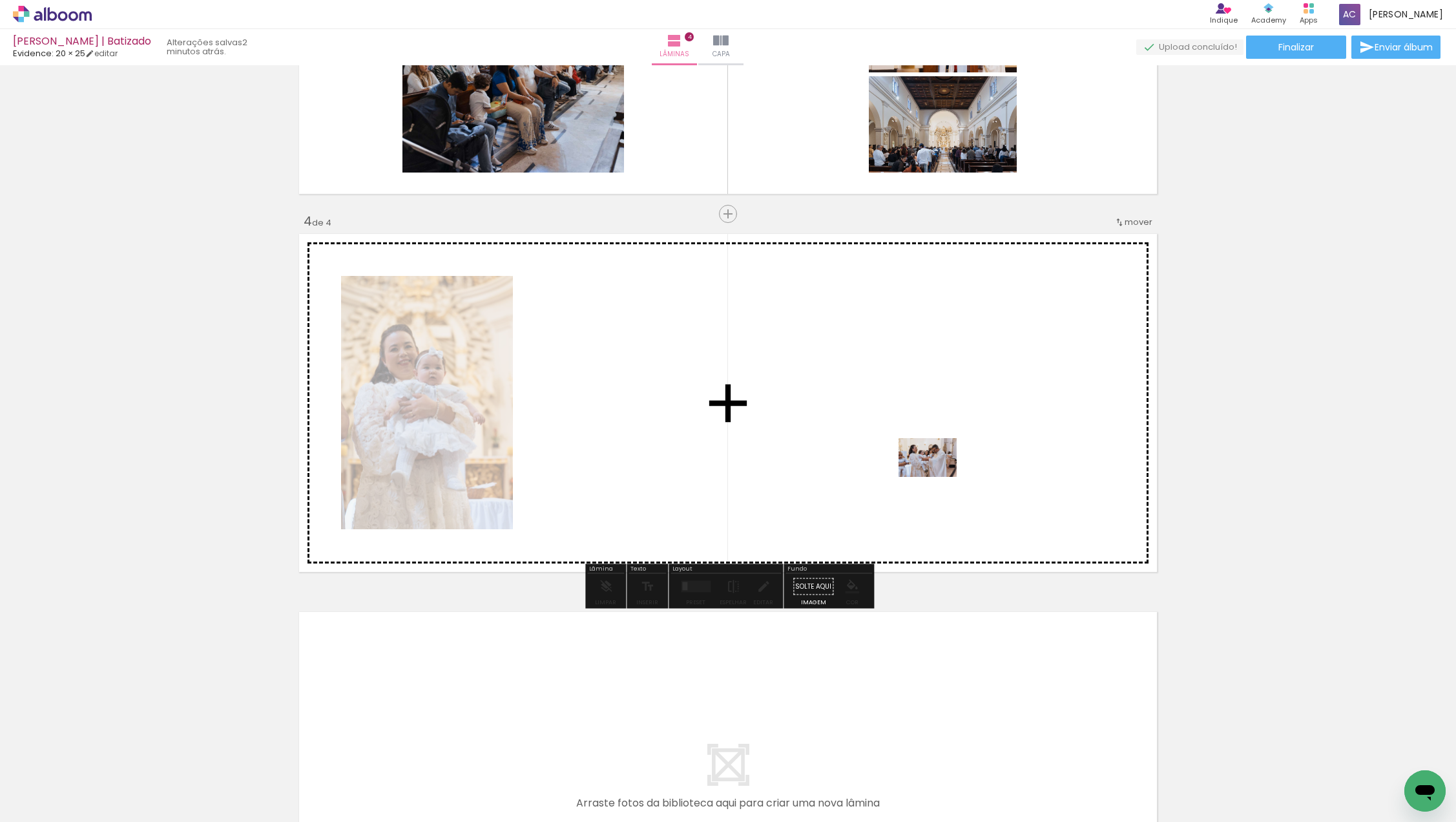
click at [937, 477] on quentale-workspace at bounding box center [728, 411] width 1456 height 822
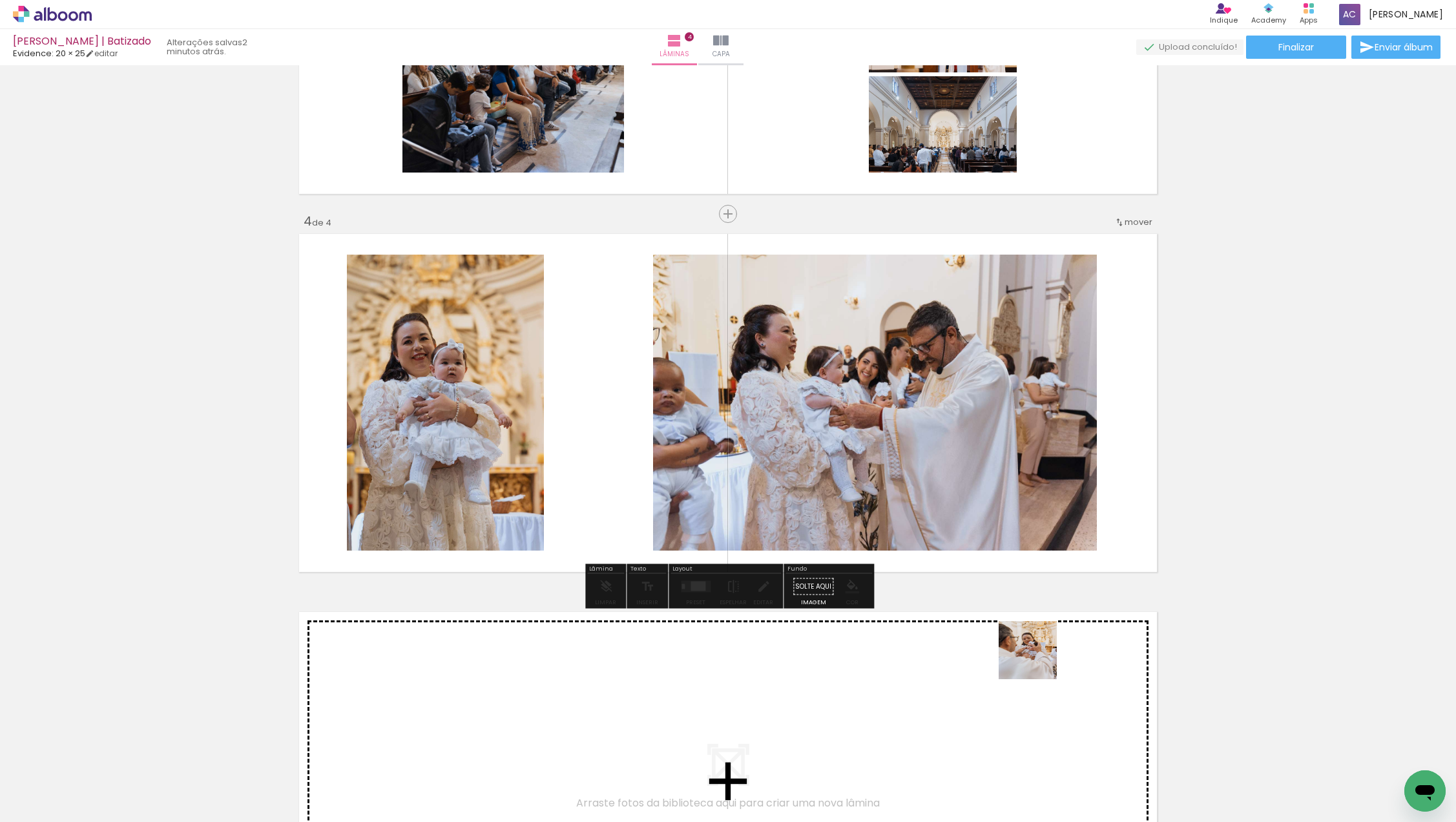
drag, startPoint x: 1017, startPoint y: 773, endPoint x: 1077, endPoint y: 529, distance: 251.3
click at [1077, 530] on quentale-workspace at bounding box center [728, 411] width 1456 height 822
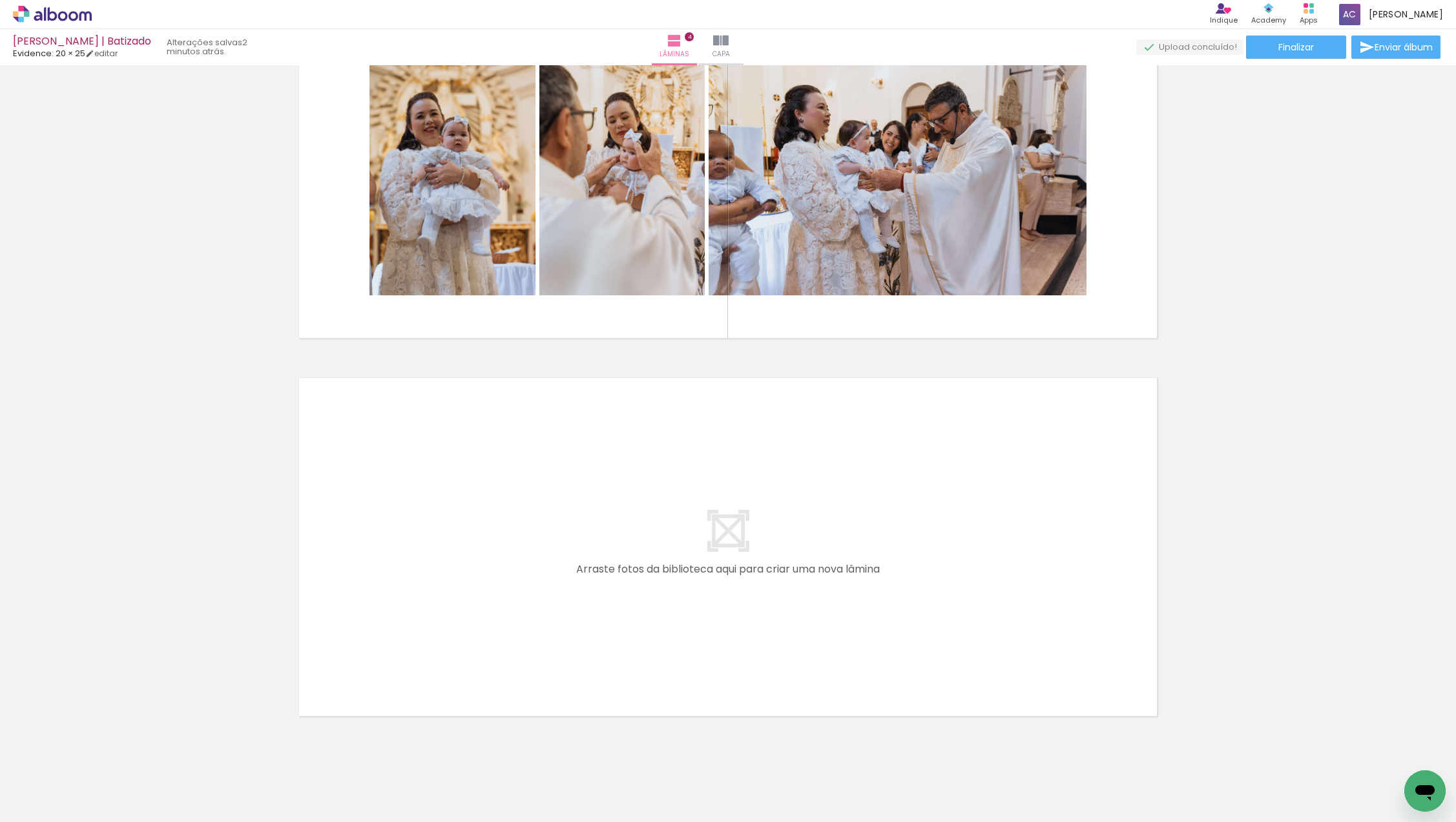
scroll to position [1252, 0]
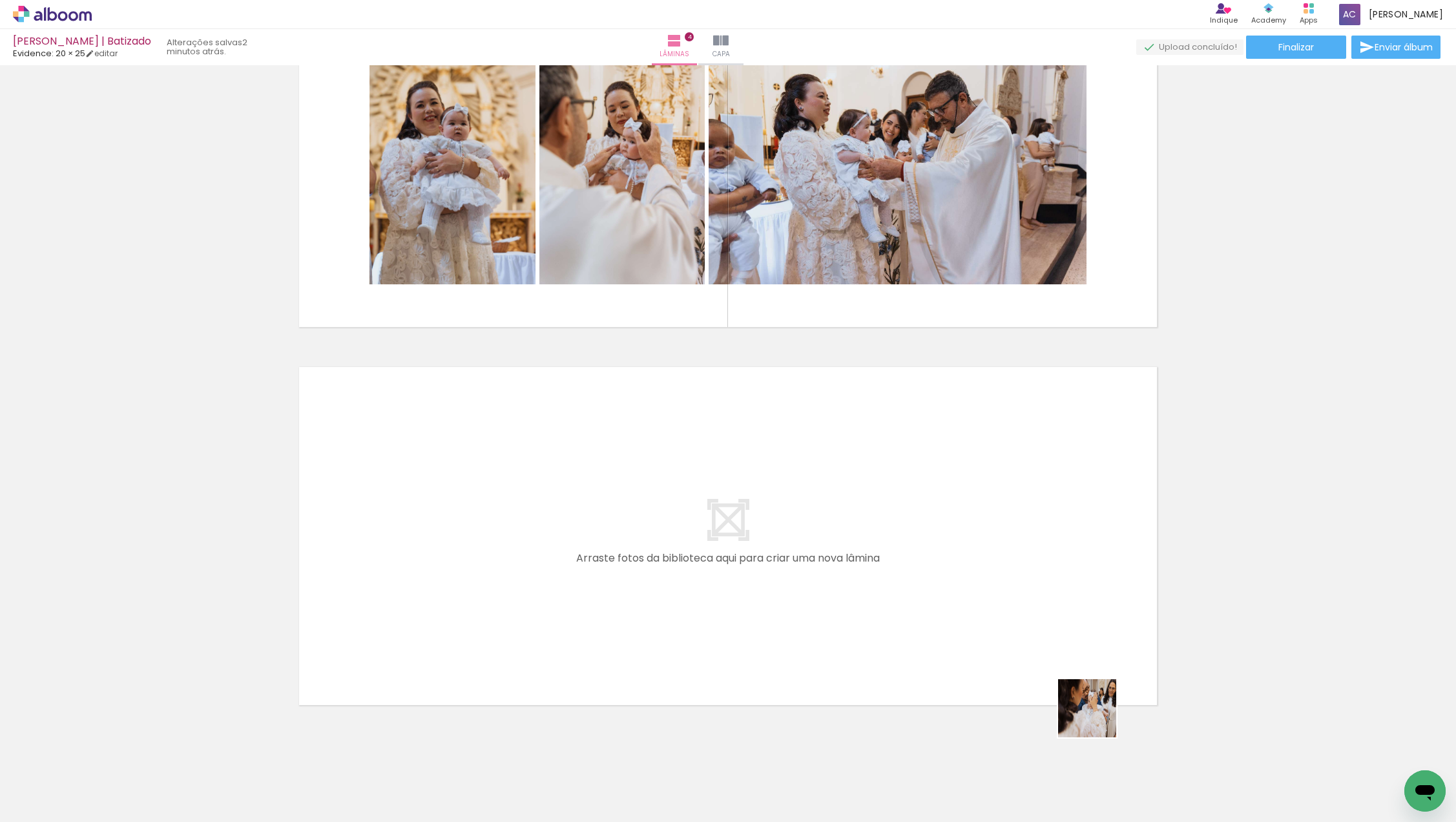
drag, startPoint x: 1102, startPoint y: 773, endPoint x: 1074, endPoint y: 627, distance: 148.7
click at [1074, 627] on quentale-workspace at bounding box center [728, 411] width 1456 height 822
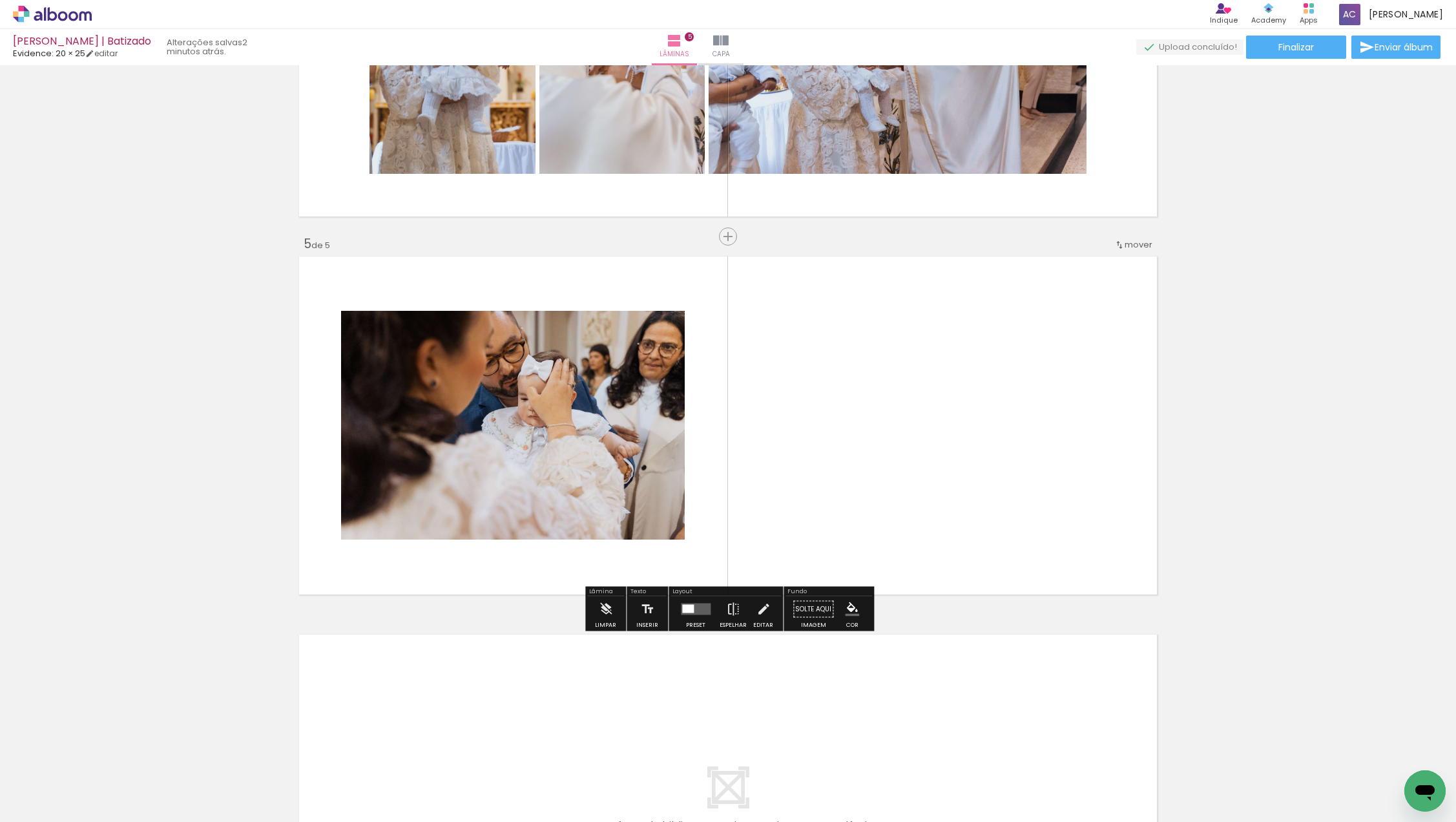
scroll to position [1385, 0]
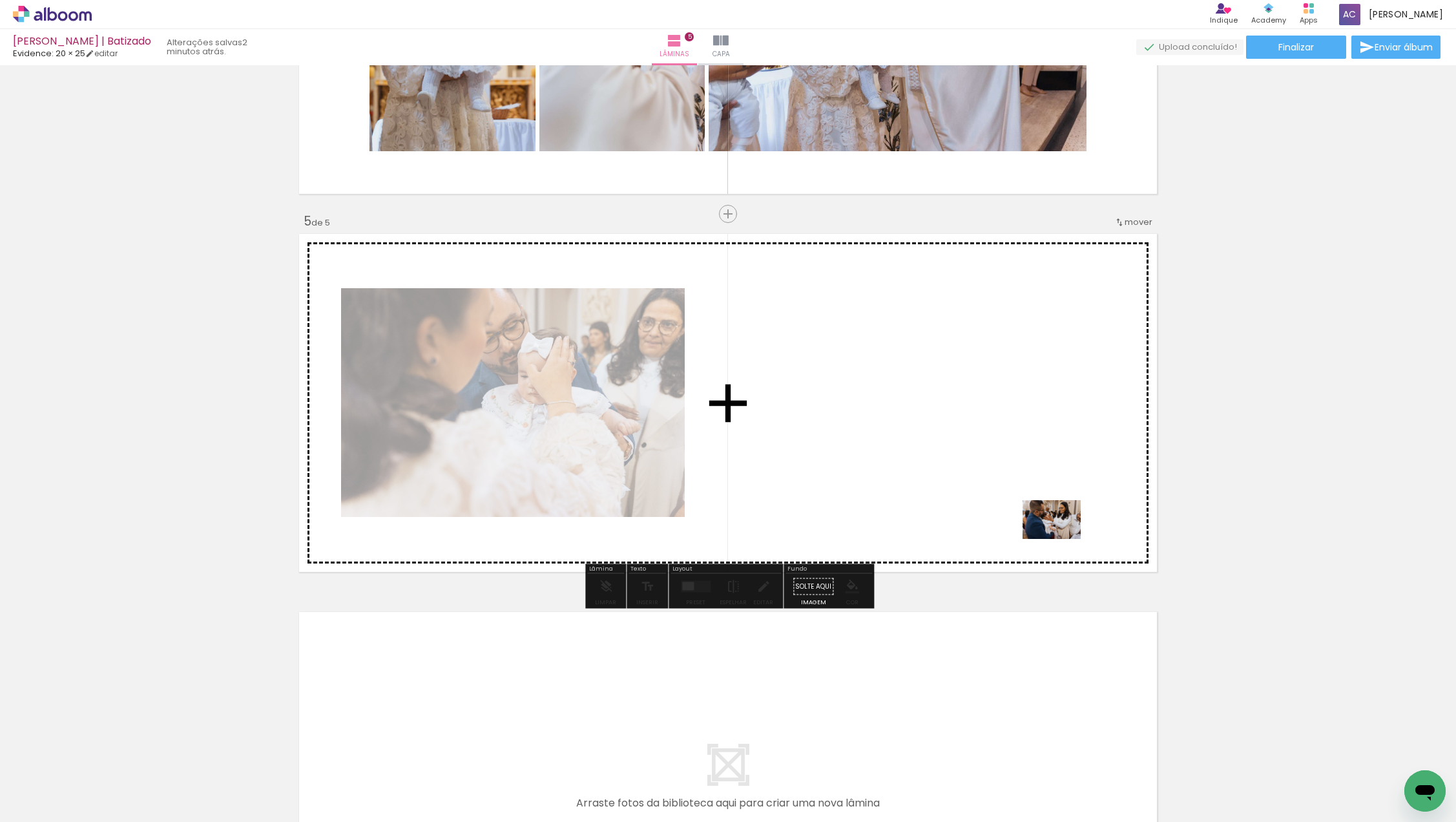
click at [1035, 479] on quentale-workspace at bounding box center [728, 411] width 1456 height 822
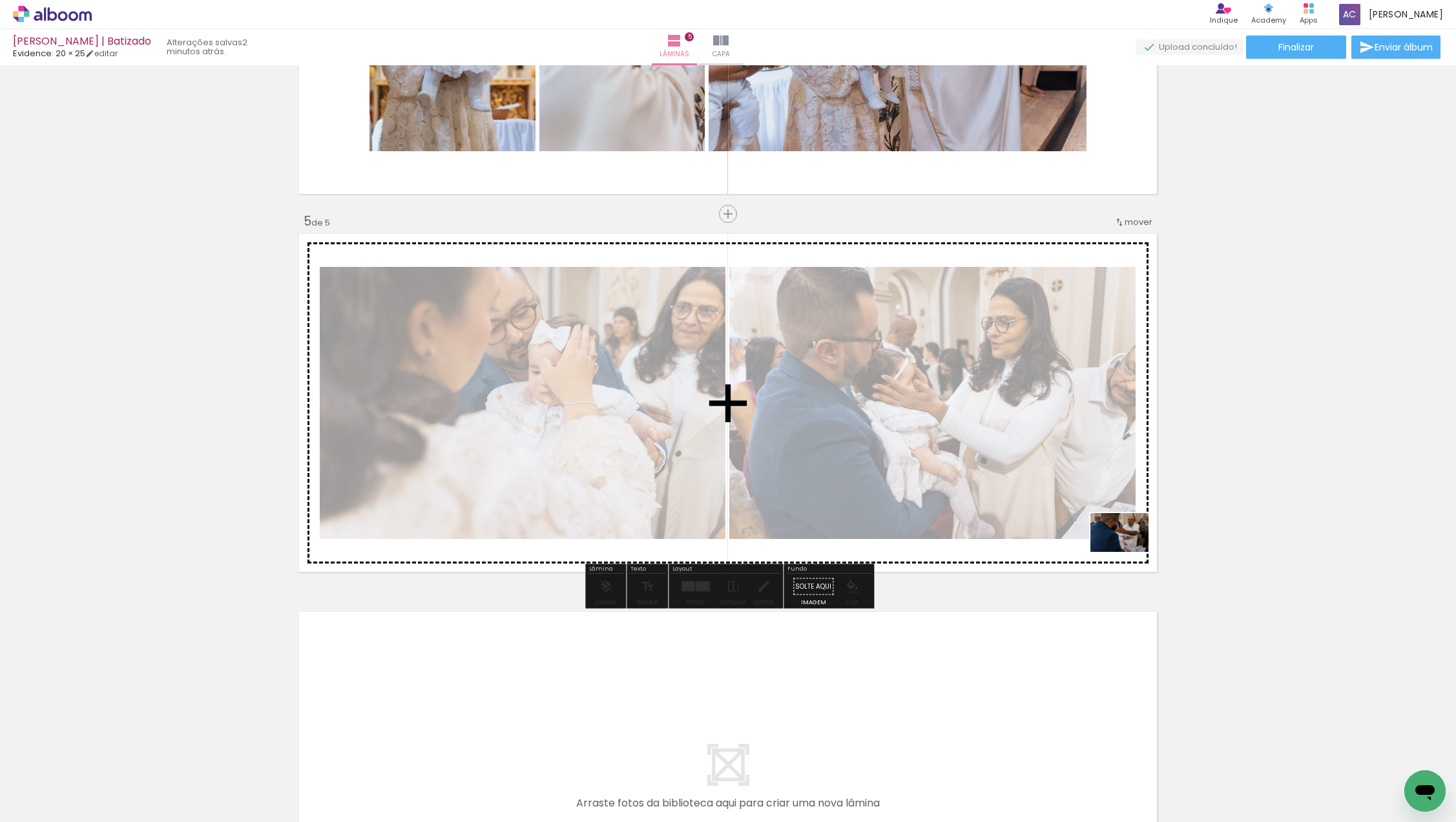
drag, startPoint x: 1240, startPoint y: 771, endPoint x: 1125, endPoint y: 545, distance: 253.6
click at [1125, 545] on quentale-workspace at bounding box center [728, 411] width 1456 height 822
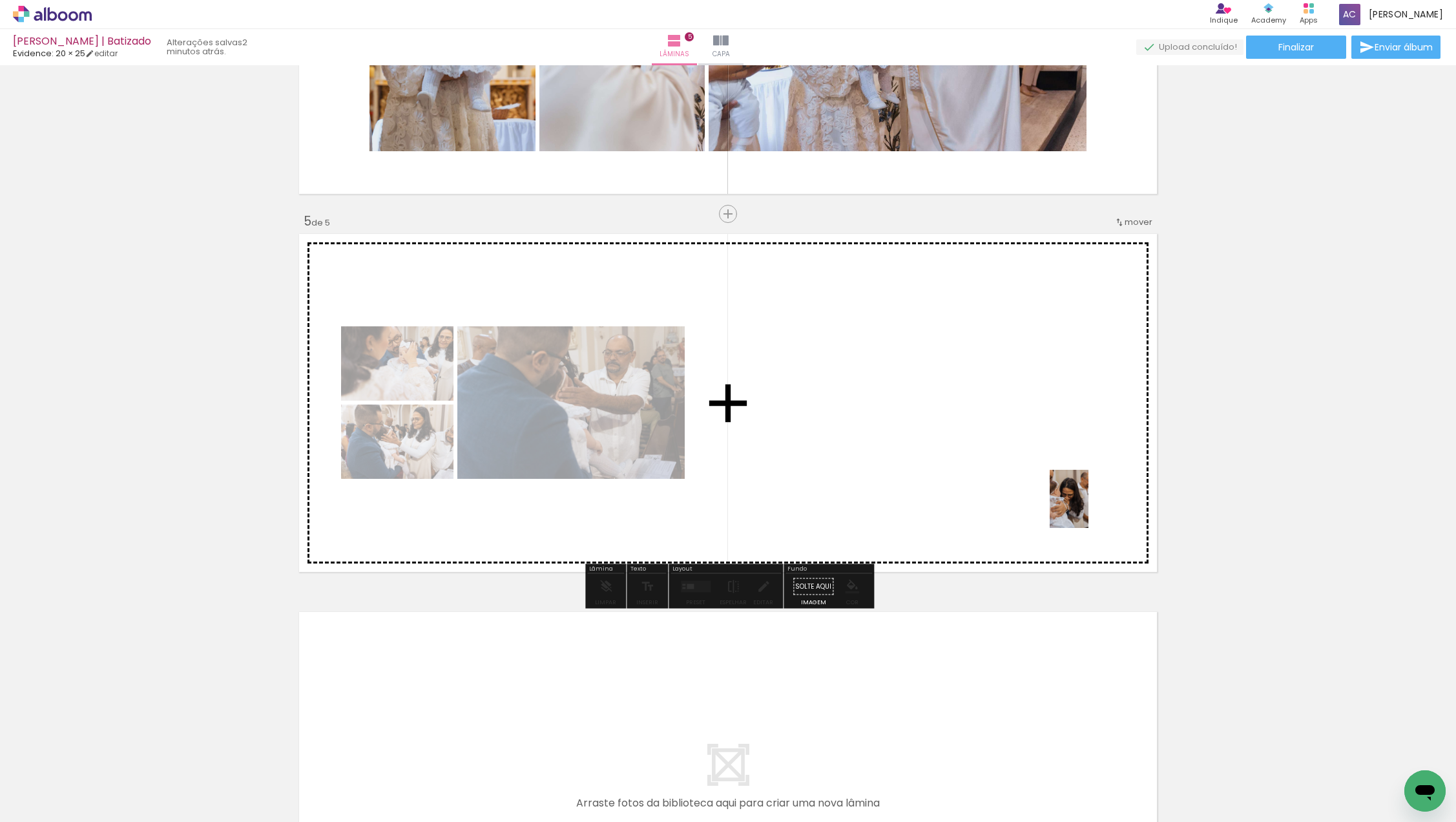
drag, startPoint x: 1306, startPoint y: 774, endPoint x: 1089, endPoint y: 510, distance: 341.7
click at [1089, 510] on quentale-workspace at bounding box center [728, 411] width 1456 height 822
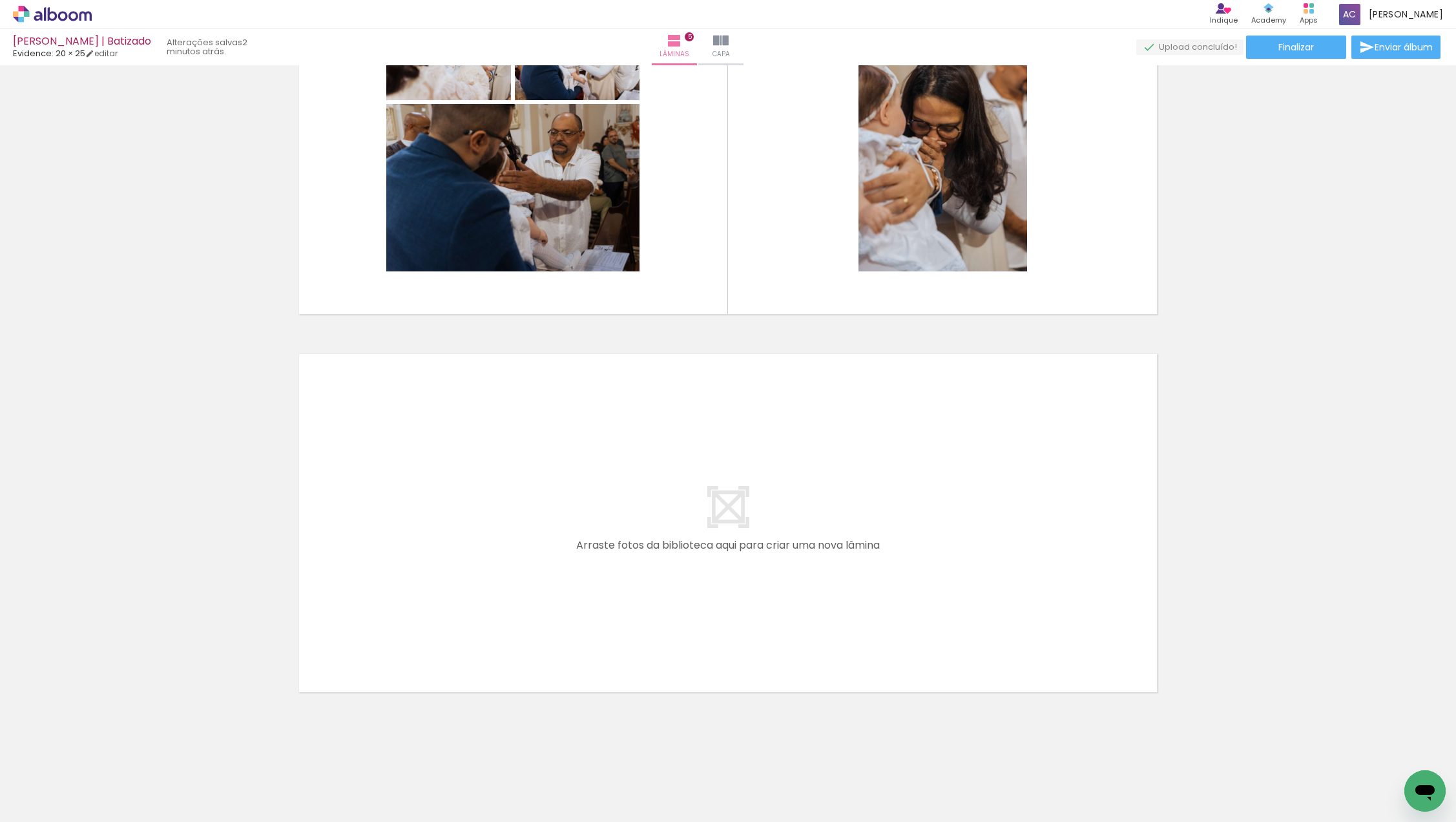
scroll to position [0, 876]
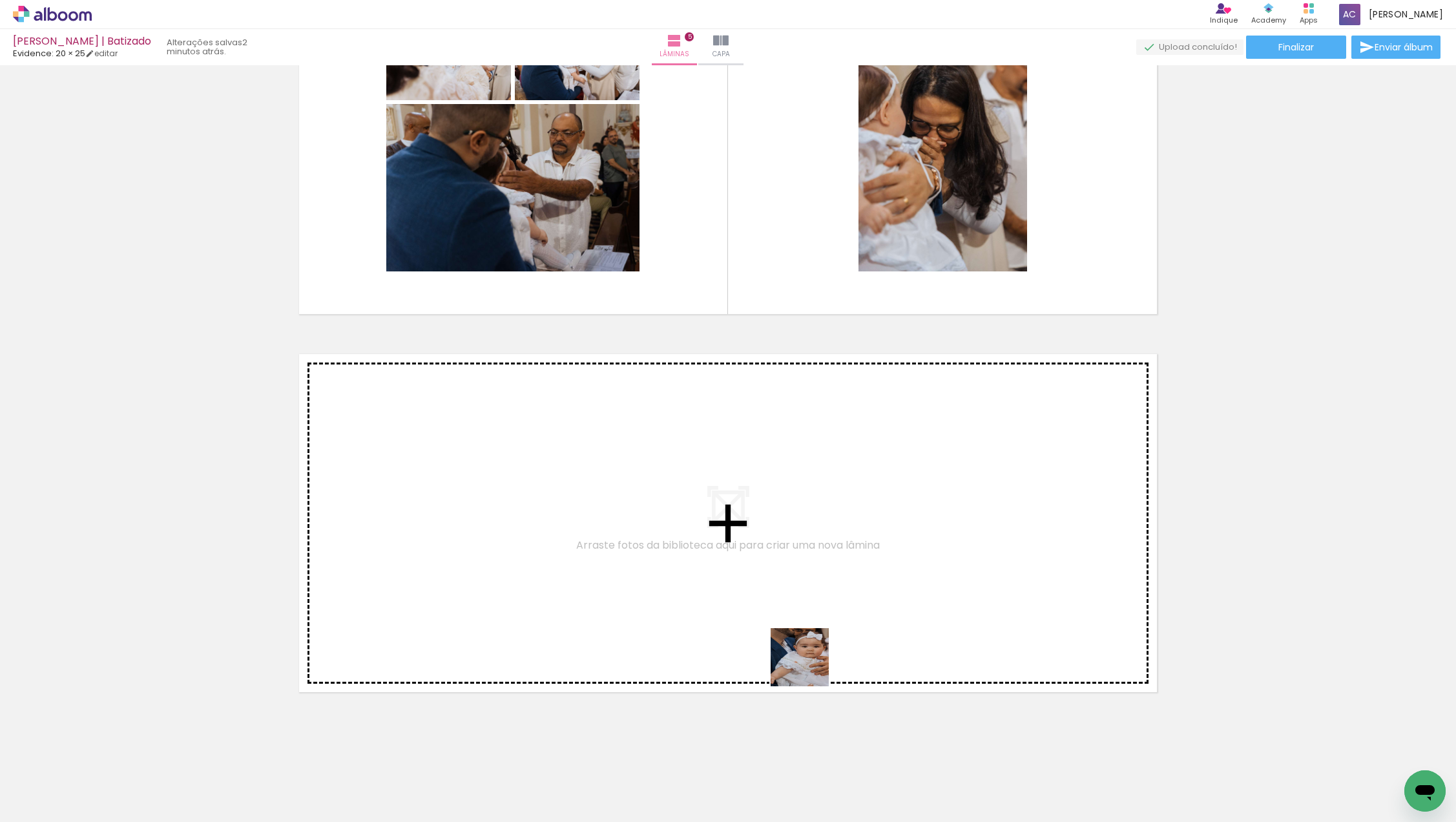
click at [822, 623] on quentale-workspace at bounding box center [728, 411] width 1456 height 822
